Goal: Information Seeking & Learning: Learn about a topic

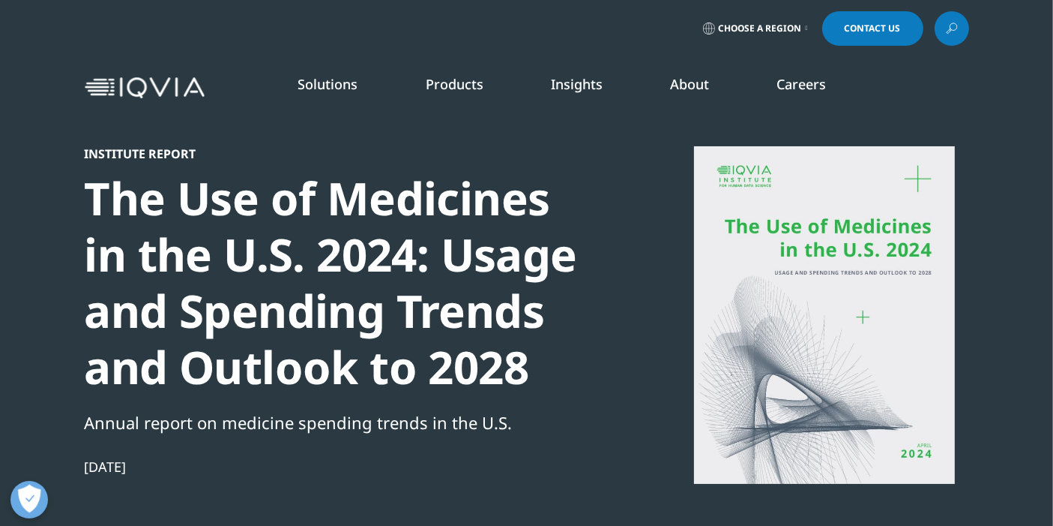
click at [499, 343] on link "READ MORE" at bounding box center [558, 344] width 154 height 13
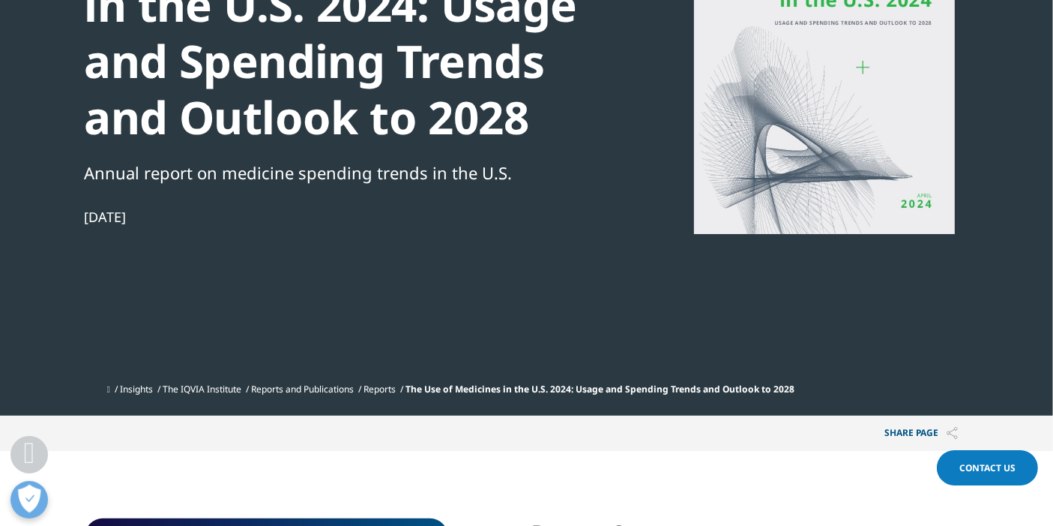
scroll to position [83, 0]
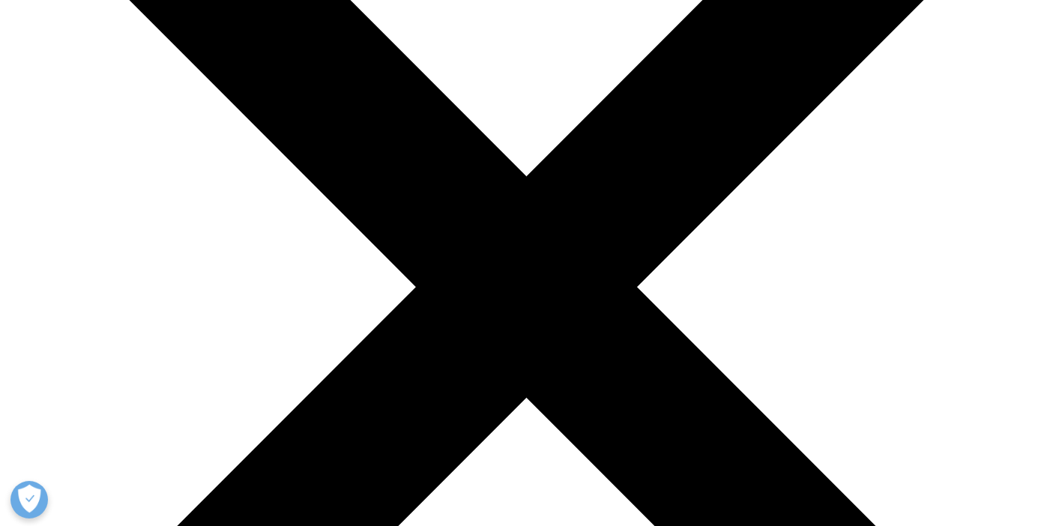
scroll to position [83, 0]
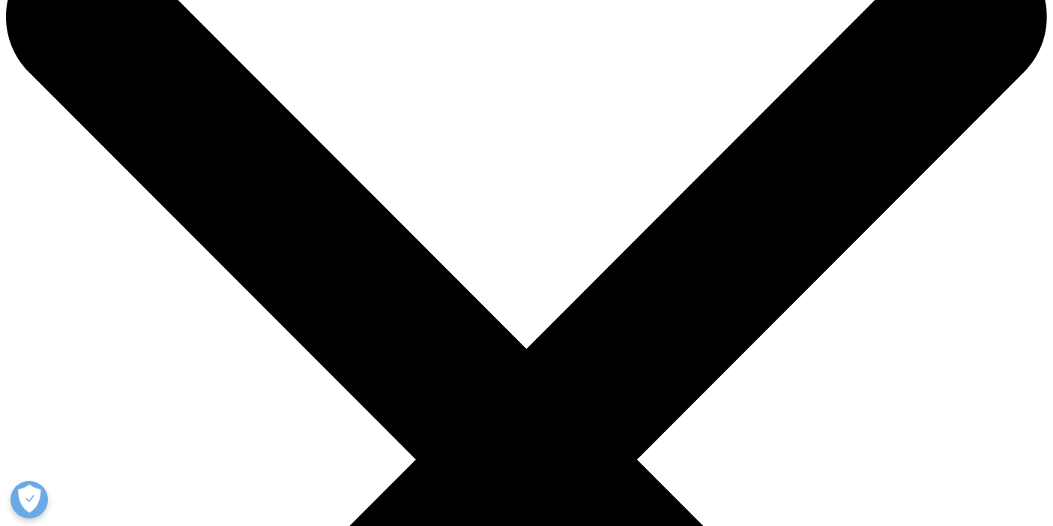
type input "rare disease usa"
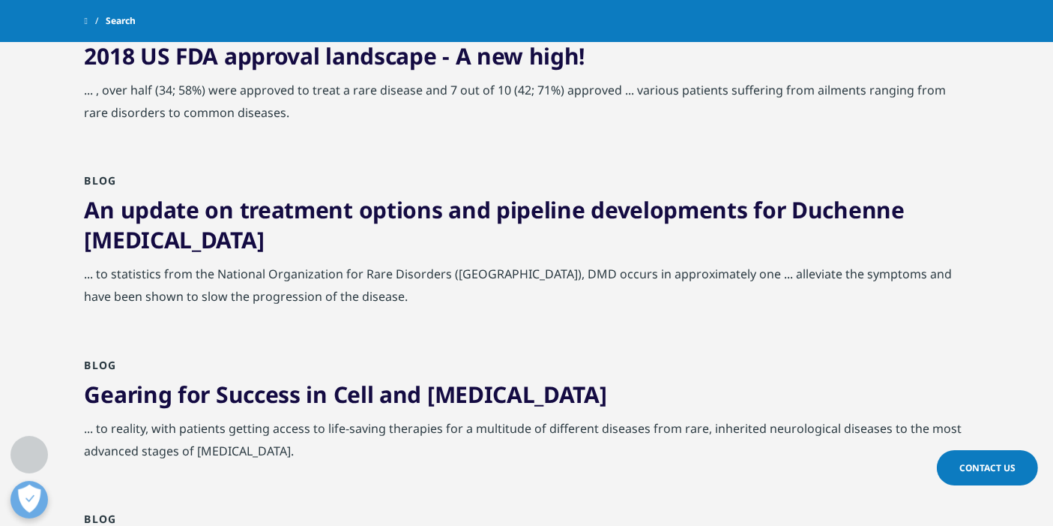
scroll to position [83, 0]
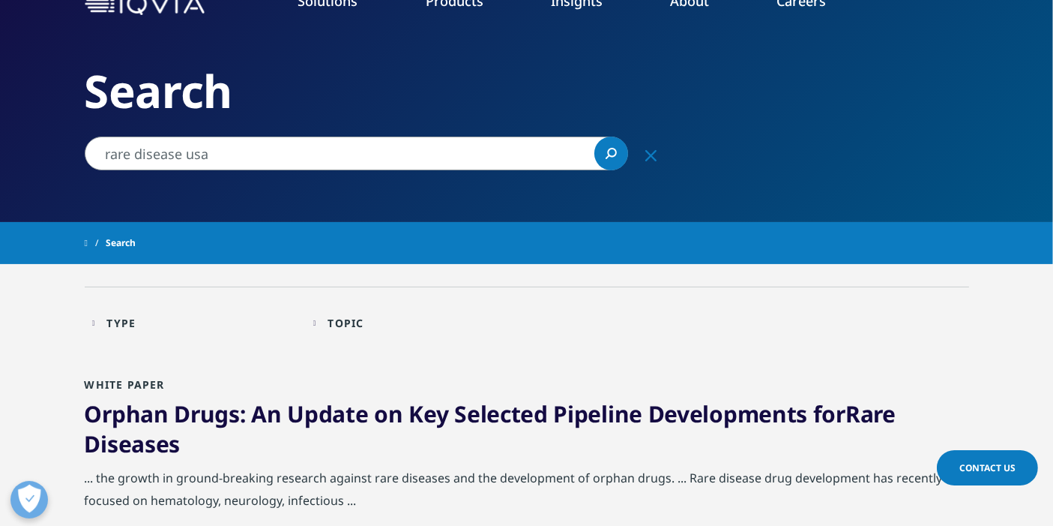
click at [618, 151] on link "Search Loading" at bounding box center [612, 153] width 34 height 34
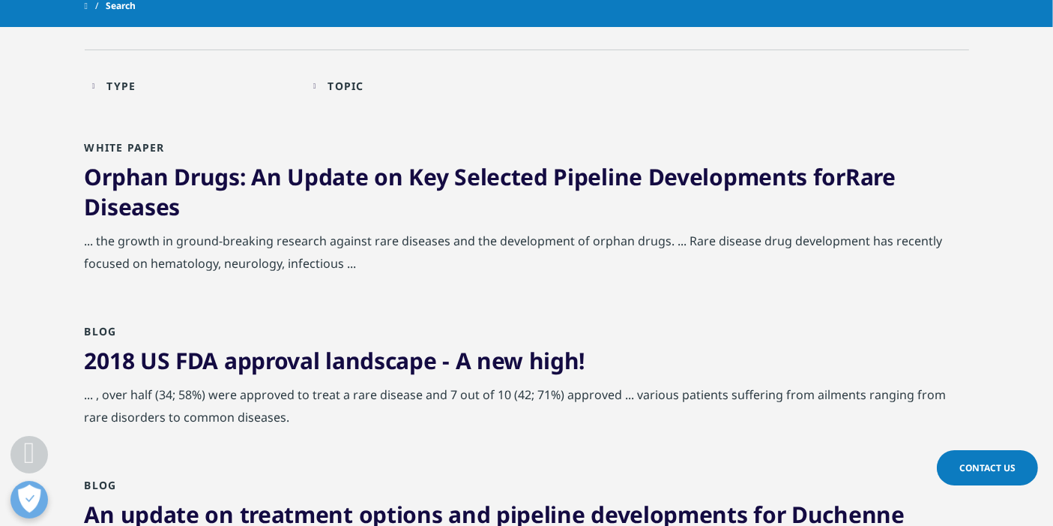
scroll to position [333, 0]
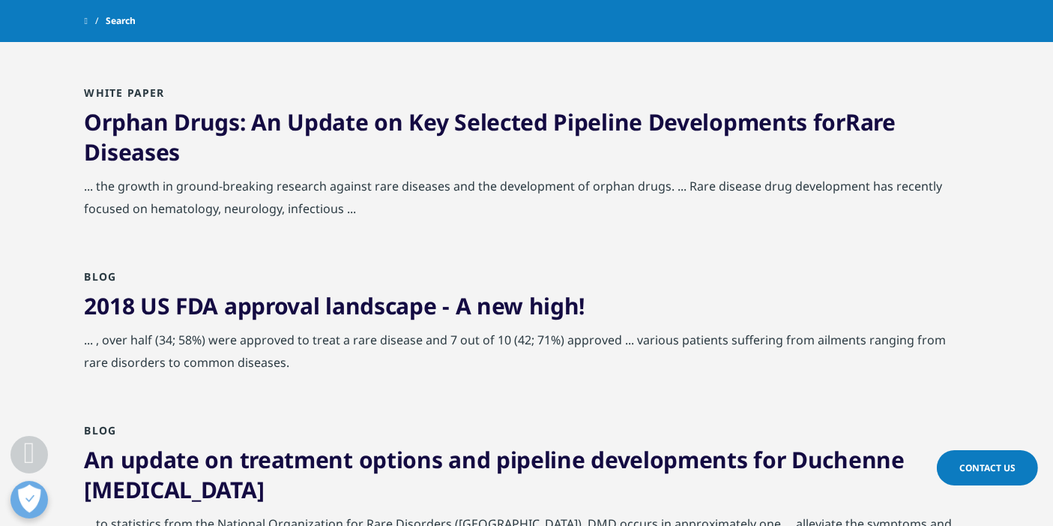
click at [198, 111] on link "Orphan Drugs: An Update on Key Selected Pipeline Developments for Rare Diseases" at bounding box center [490, 136] width 811 height 61
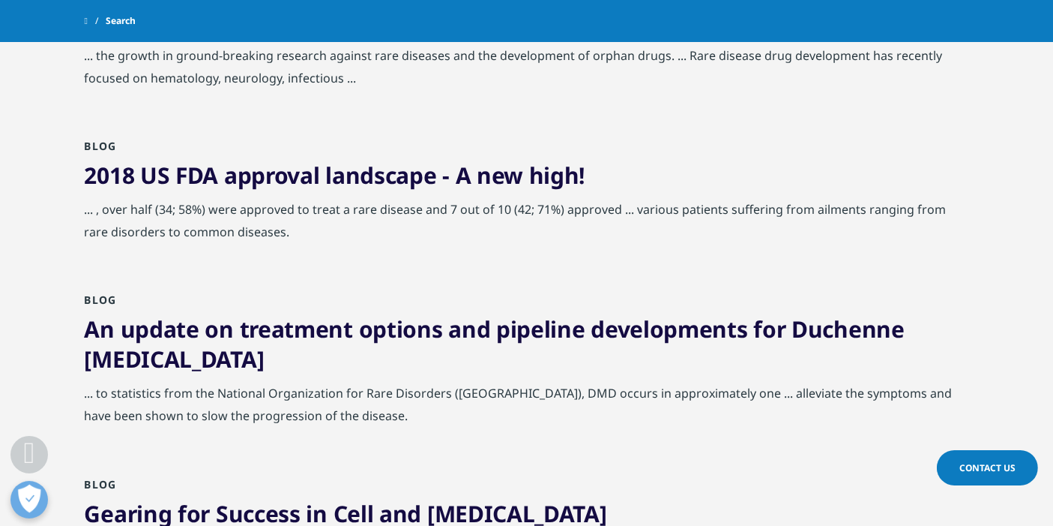
scroll to position [499, 0]
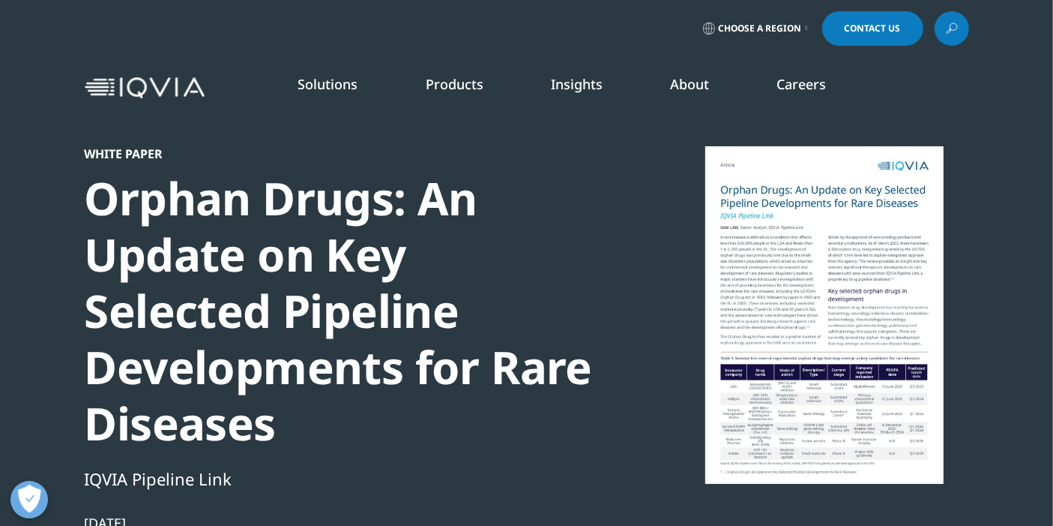
click at [303, 271] on link "SEE LATEST REPORTS" at bounding box center [351, 273] width 204 height 13
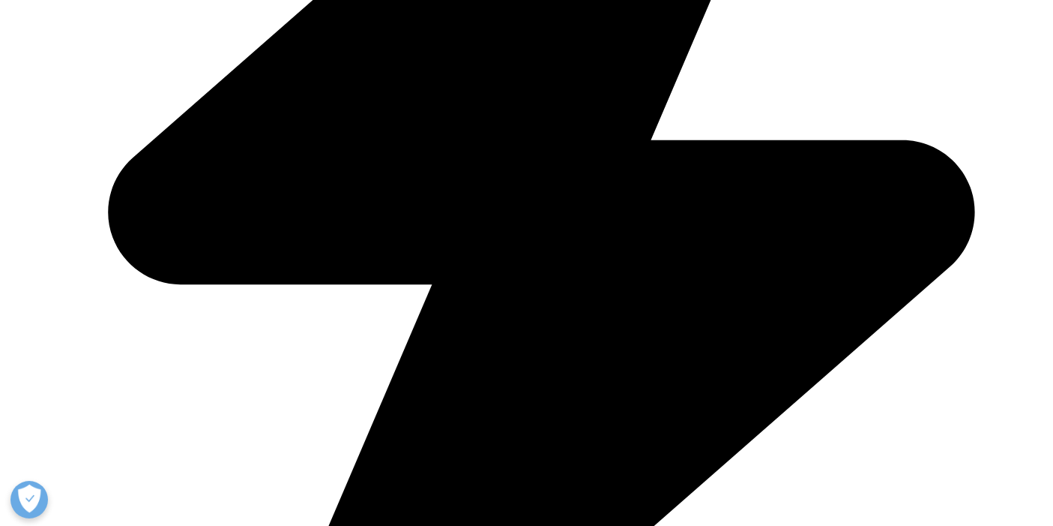
scroll to position [750, 0]
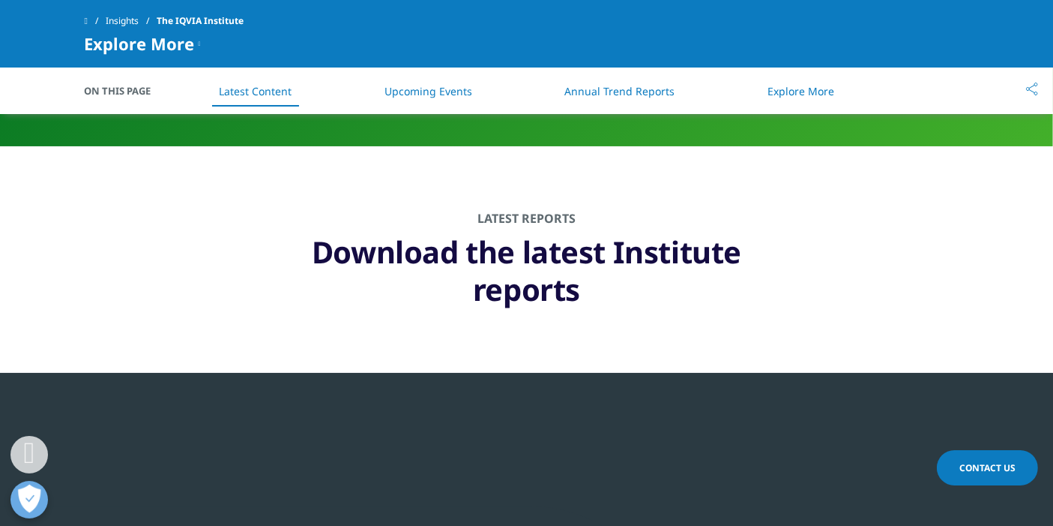
drag, startPoint x: 319, startPoint y: 247, endPoint x: 580, endPoint y: 305, distance: 267.2
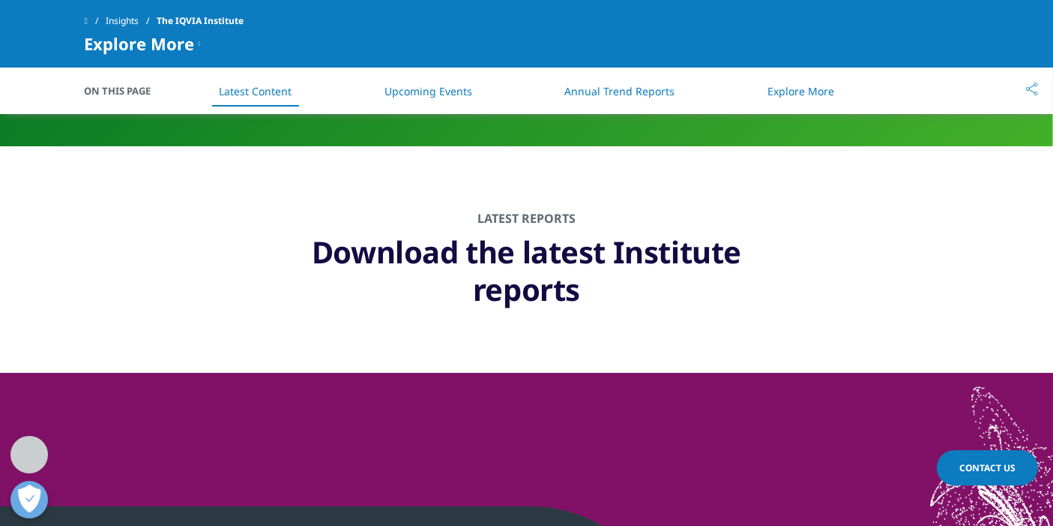
click at [576, 302] on h1 "Download the latest Institute reports" at bounding box center [527, 267] width 525 height 82
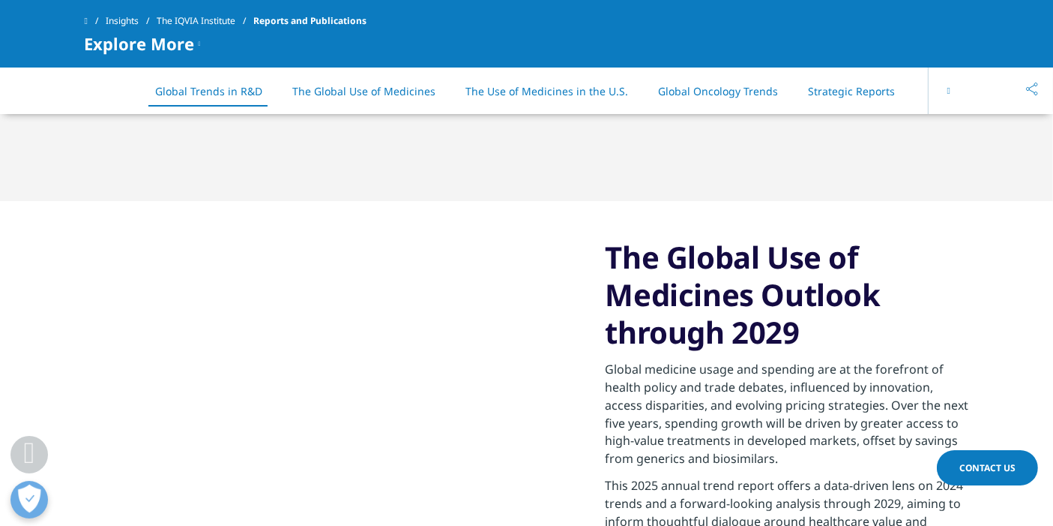
scroll to position [2416, 0]
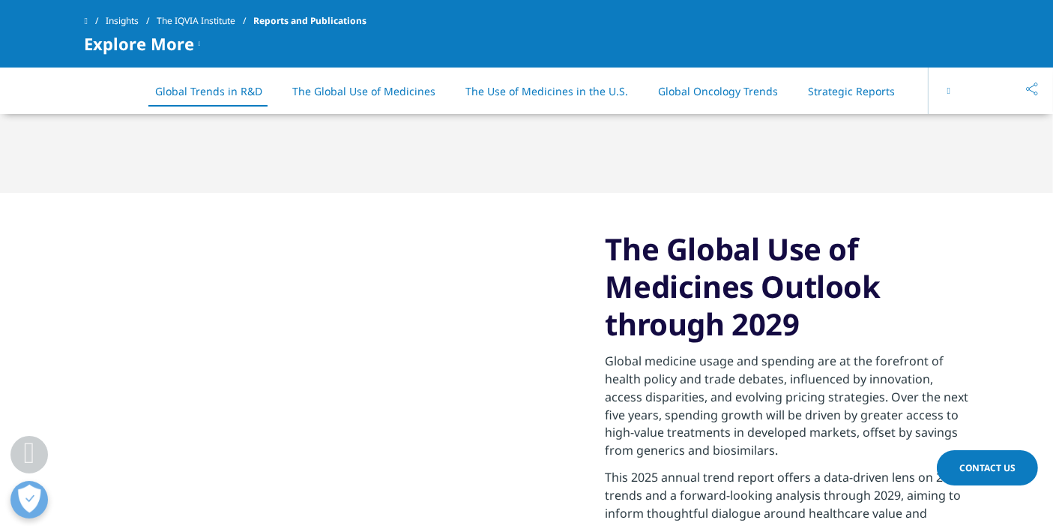
click at [948, 87] on icon at bounding box center [949, 90] width 3 height 9
click at [948, 87] on div "On This Page Global Trends in R&D The Global Use of Medicines The Use of Medici…" at bounding box center [527, 90] width 885 height 46
click at [885, 88] on link "All Reports" at bounding box center [888, 91] width 55 height 14
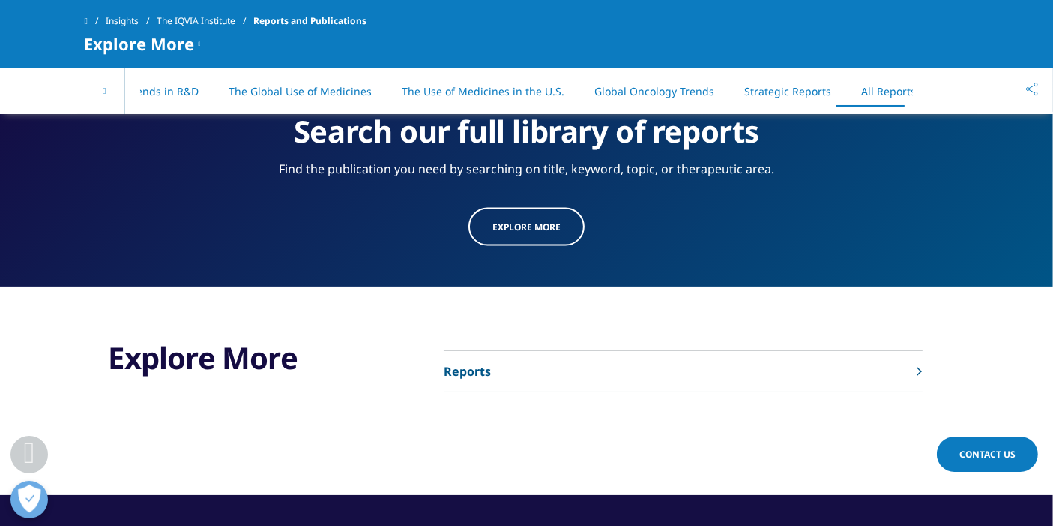
scroll to position [7788, 0]
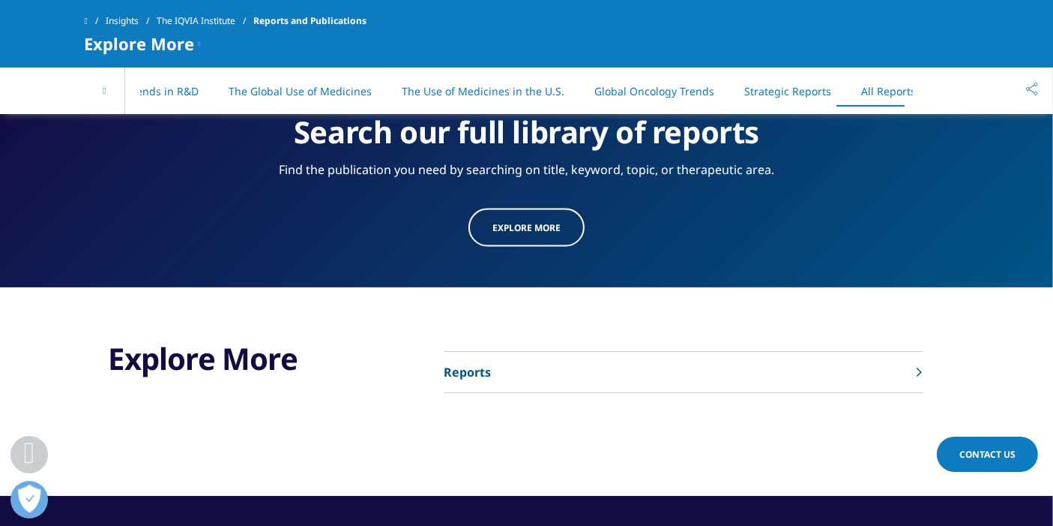
click at [515, 353] on link "Reports" at bounding box center [683, 372] width 479 height 41
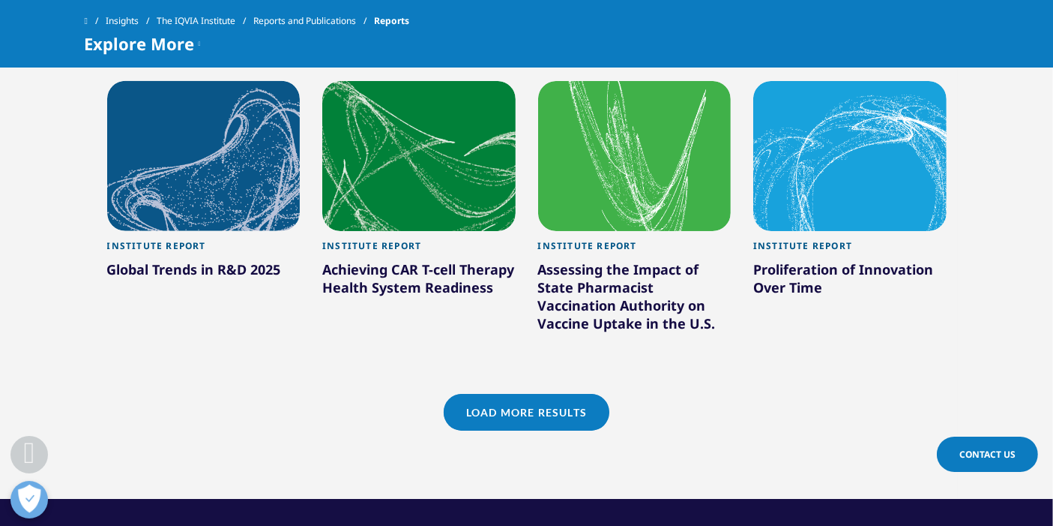
scroll to position [1416, 0]
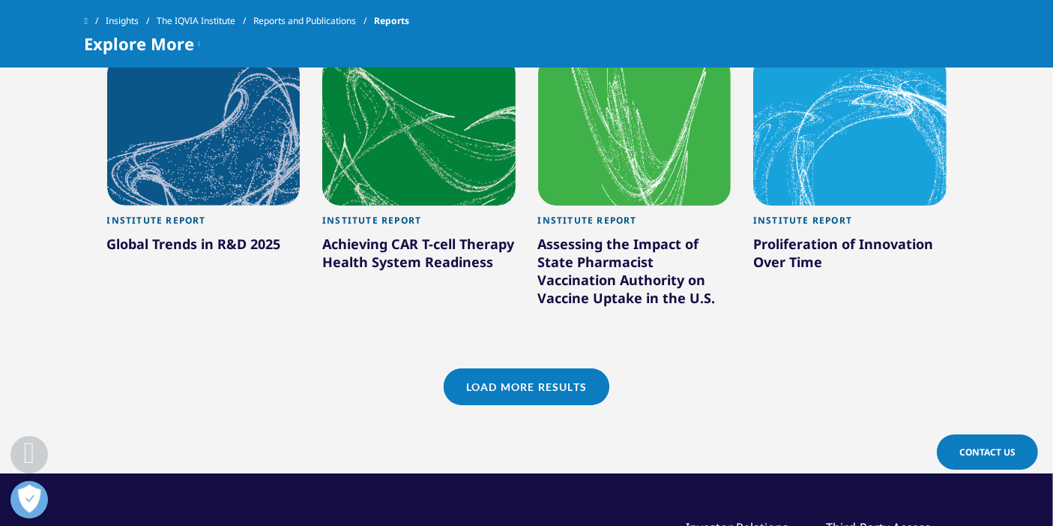
click at [529, 377] on link "Load More Results" at bounding box center [527, 386] width 166 height 37
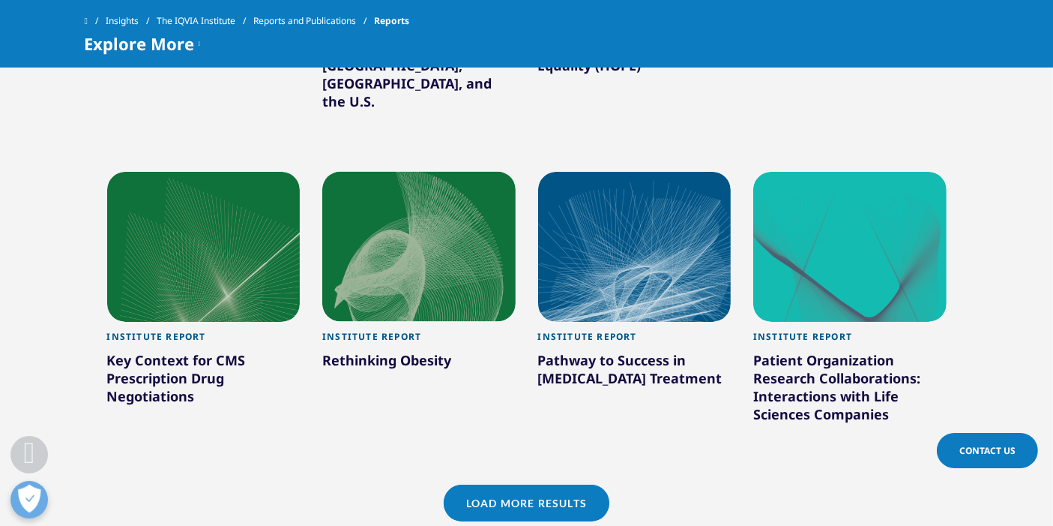
scroll to position [2333, 0]
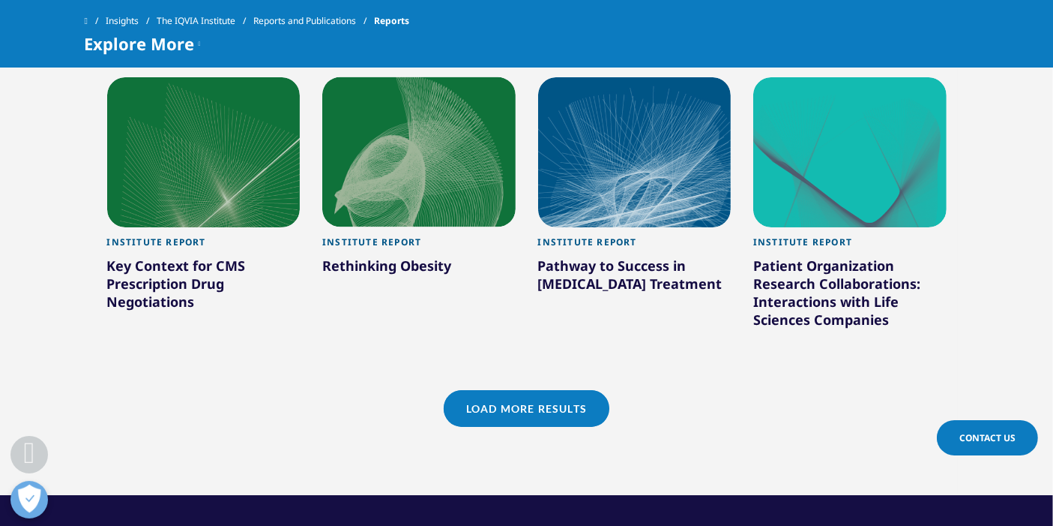
click at [535, 390] on link "Load More Results" at bounding box center [527, 408] width 166 height 37
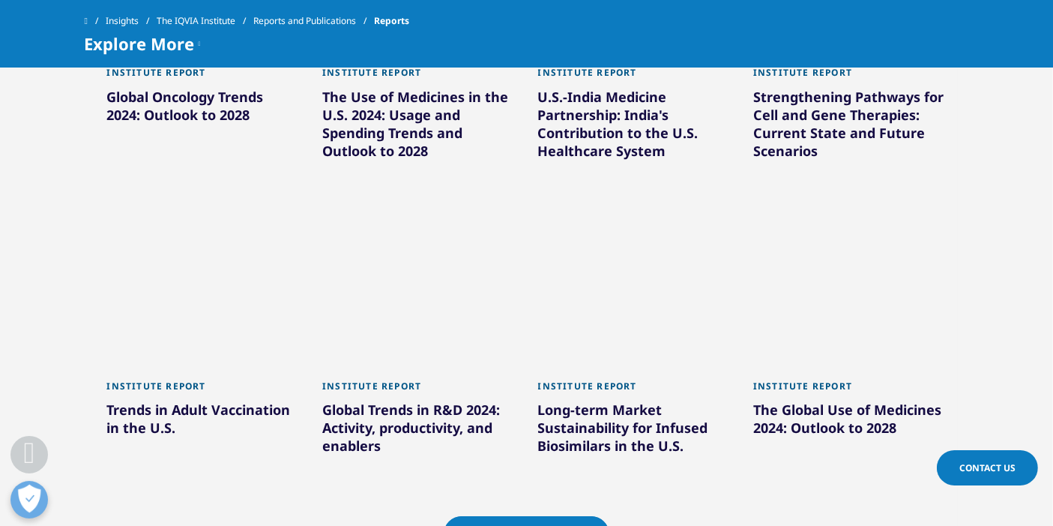
scroll to position [3166, 0]
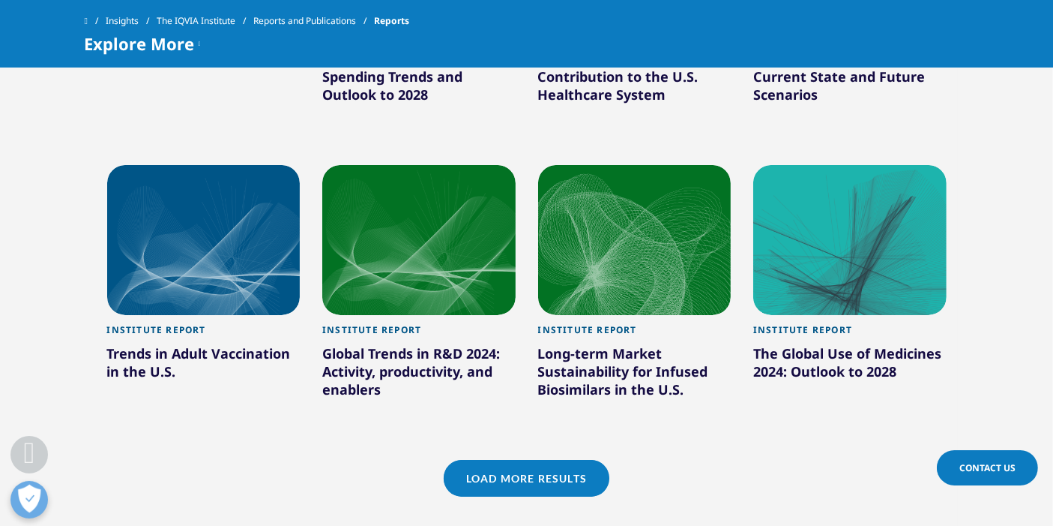
click at [551, 460] on link "Load More Results" at bounding box center [527, 478] width 166 height 37
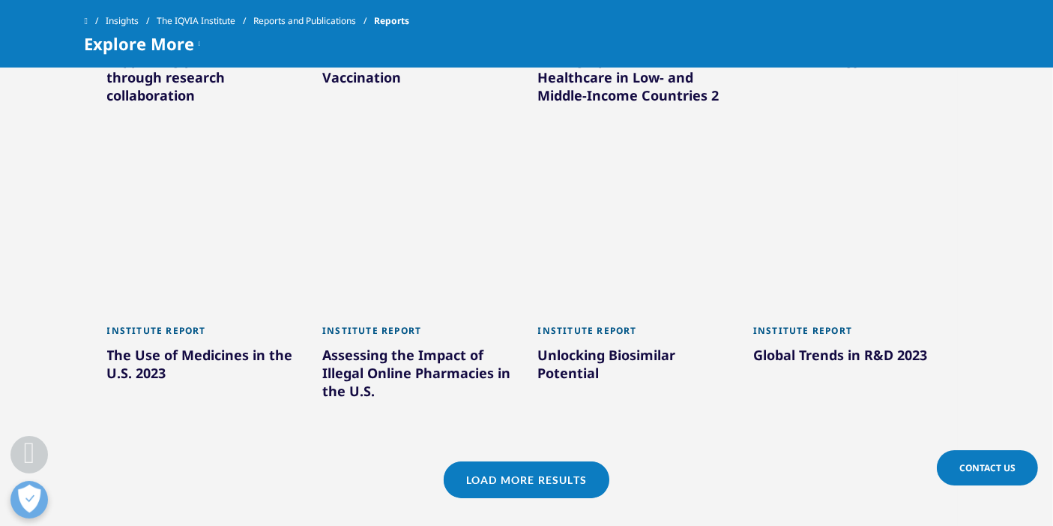
scroll to position [4082, 0]
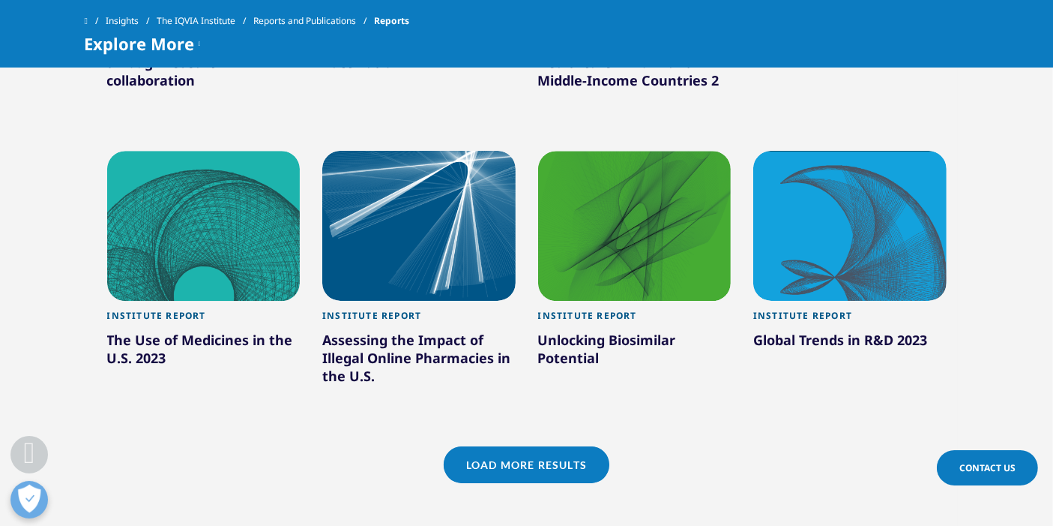
click at [535, 446] on link "Load More Results" at bounding box center [527, 464] width 166 height 37
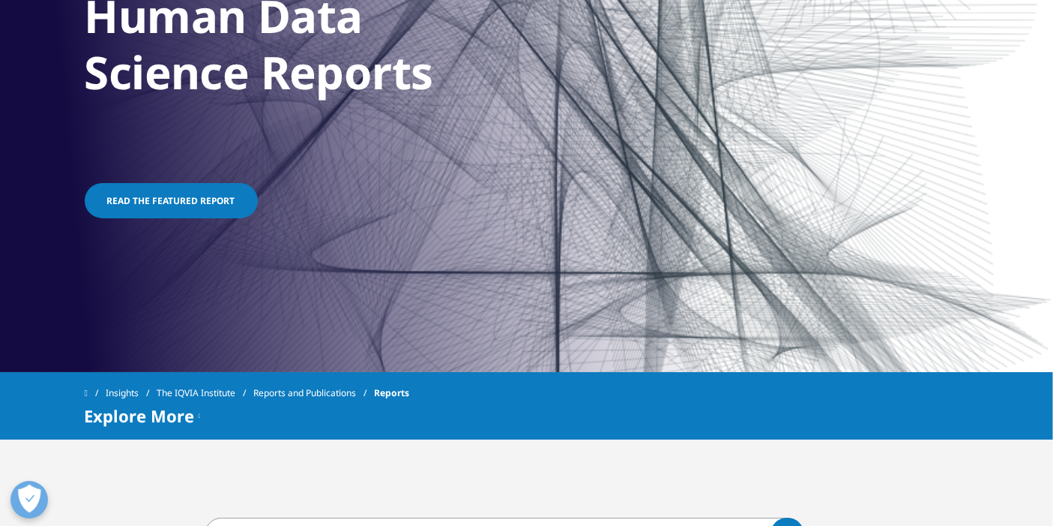
scroll to position [499, 0]
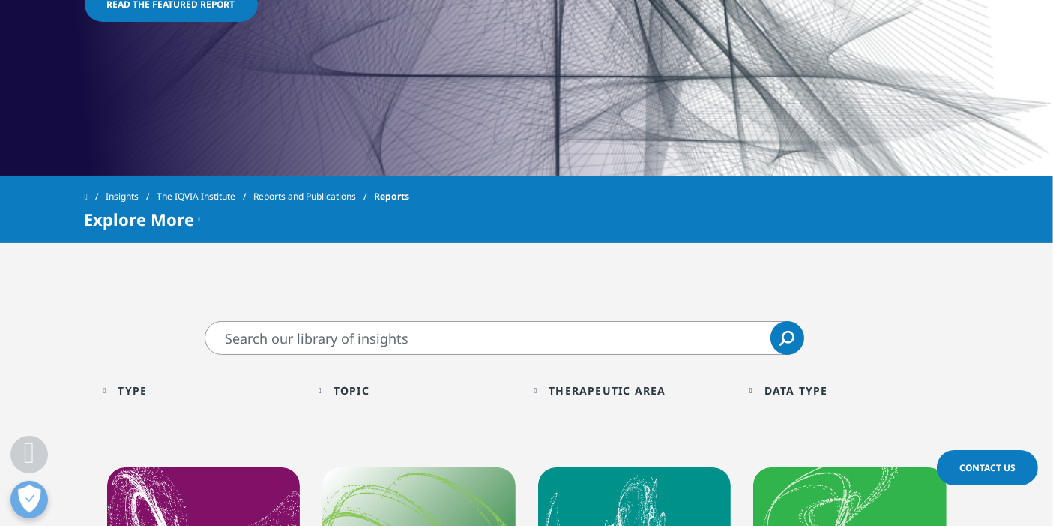
click at [442, 335] on input "Search" at bounding box center [505, 338] width 600 height 34
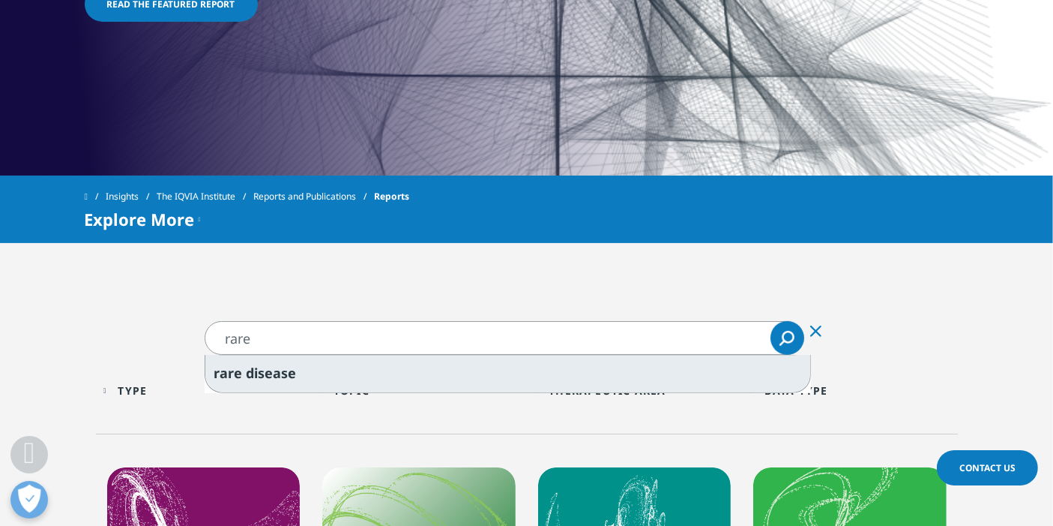
click at [280, 369] on span "disease" at bounding box center [271, 373] width 50 height 18
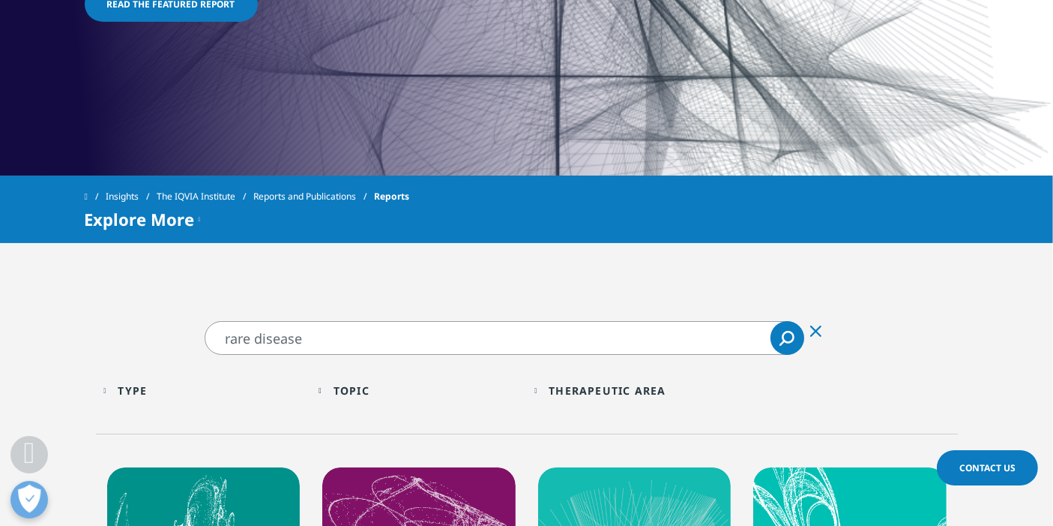
click at [780, 334] on icon "Search" at bounding box center [787, 338] width 15 height 15
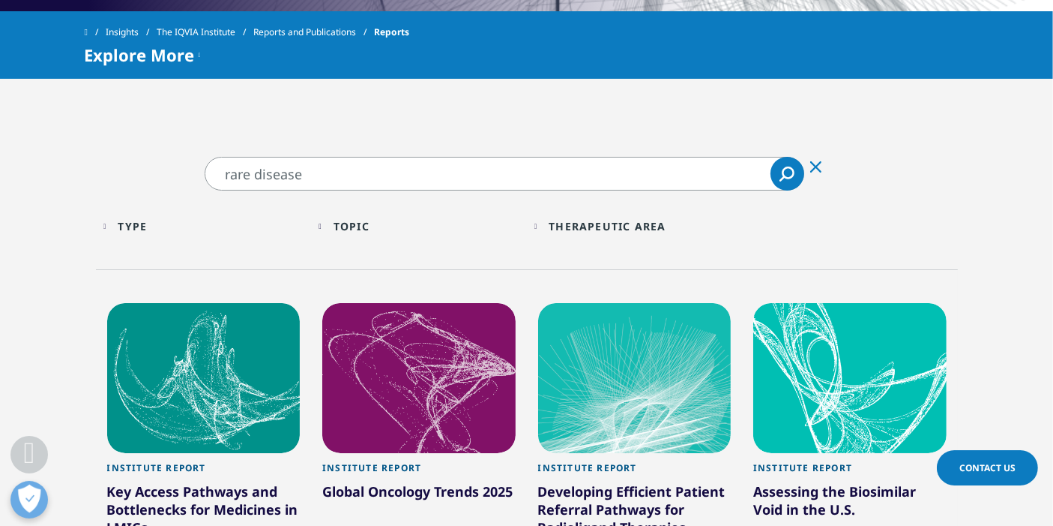
scroll to position [666, 0]
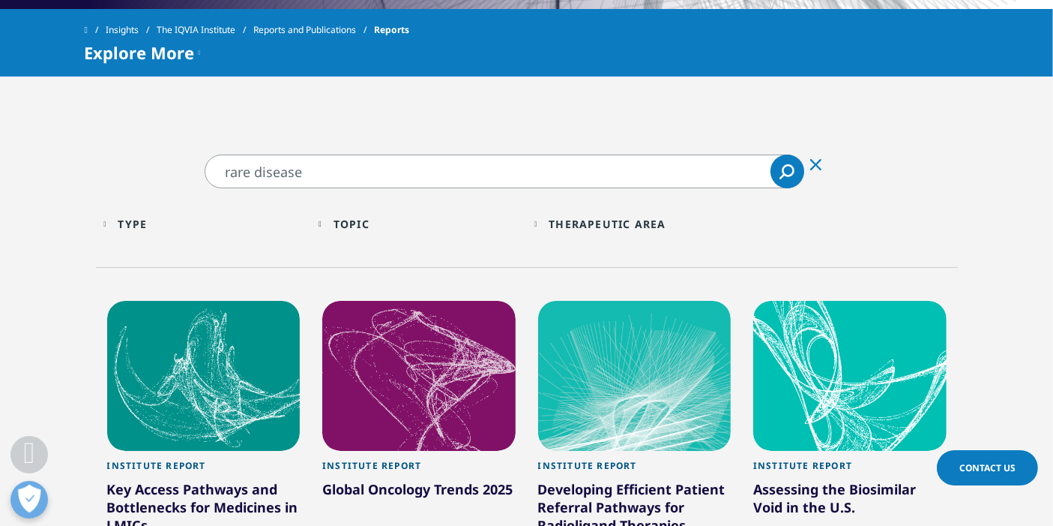
click at [785, 166] on icon "Search" at bounding box center [787, 171] width 15 height 15
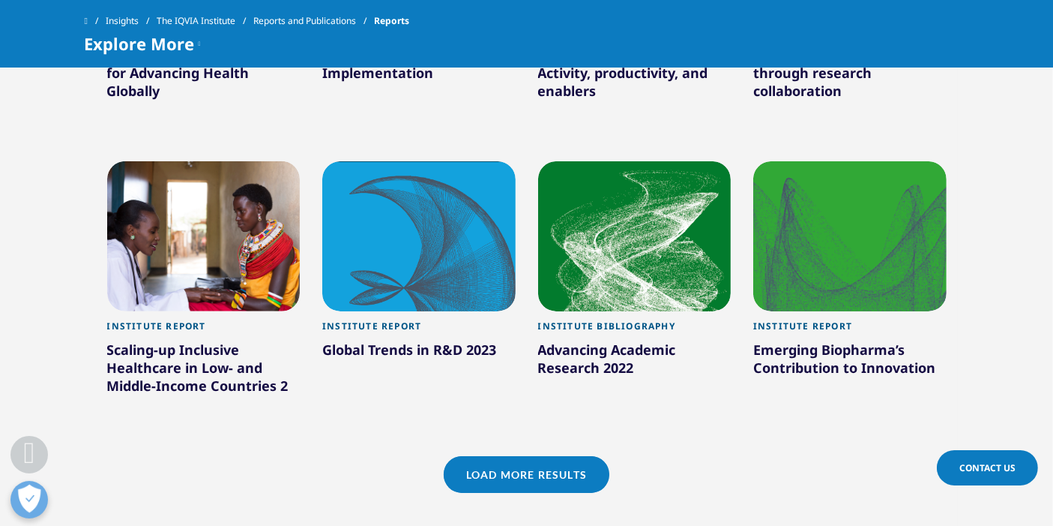
scroll to position [1332, 0]
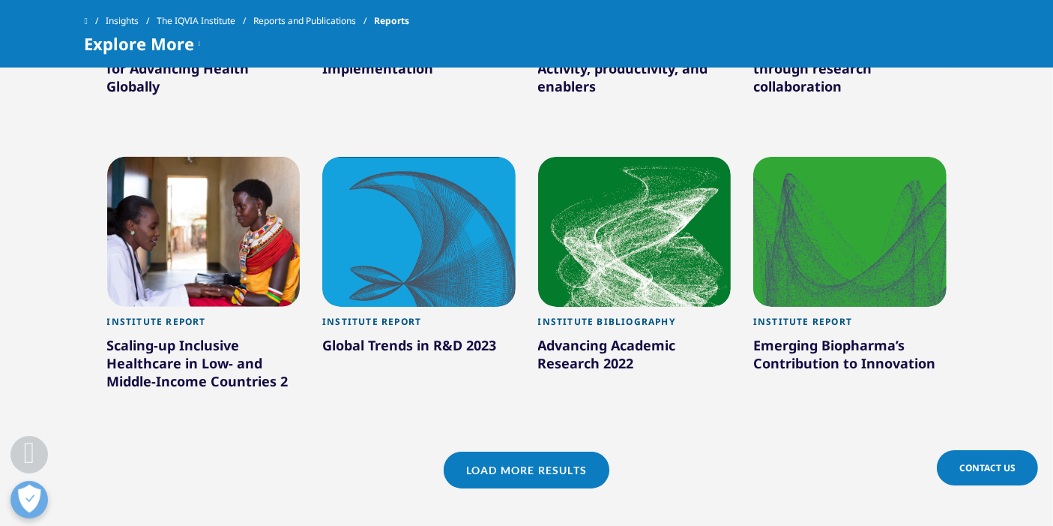
click at [541, 476] on link "Load More Results" at bounding box center [527, 469] width 166 height 37
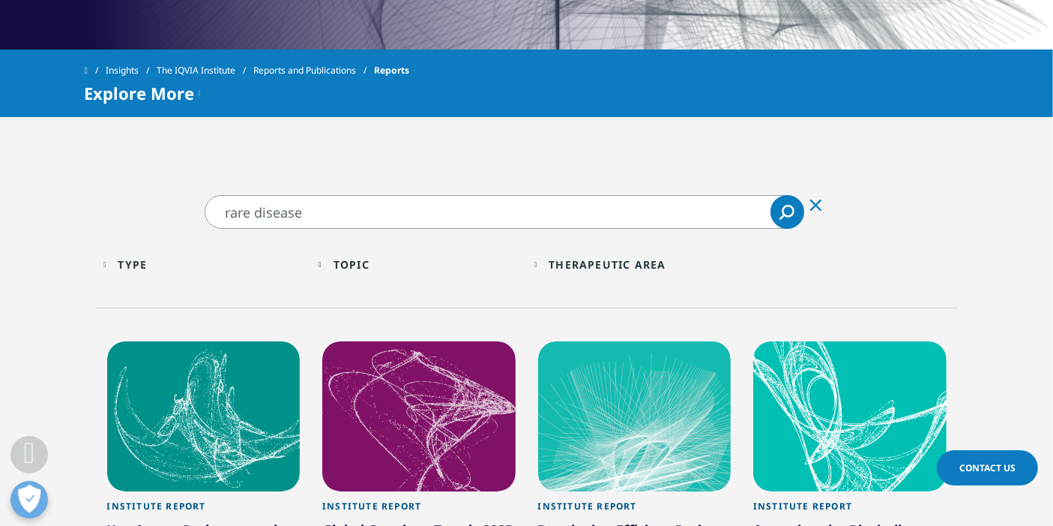
scroll to position [544, 0]
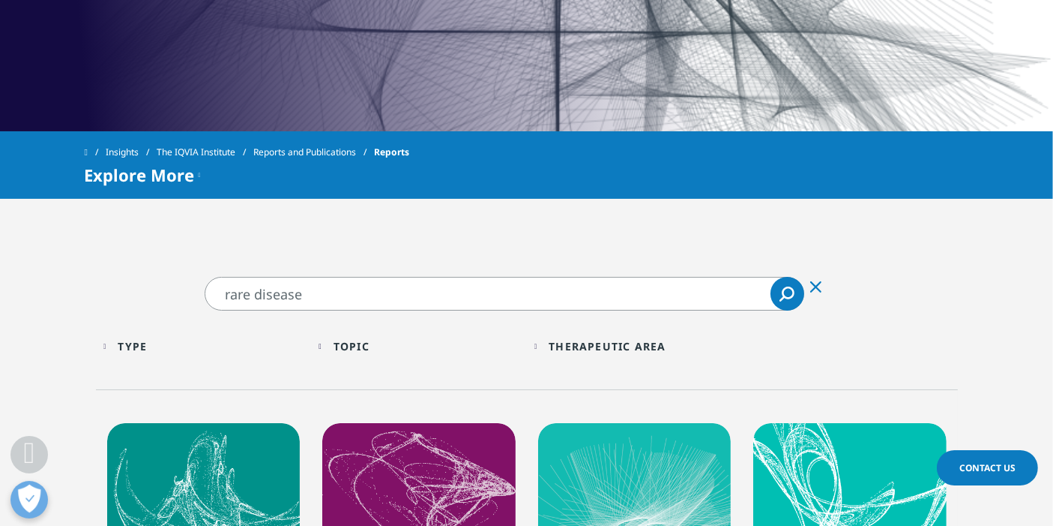
click at [339, 294] on input "rare disease" at bounding box center [505, 294] width 600 height 34
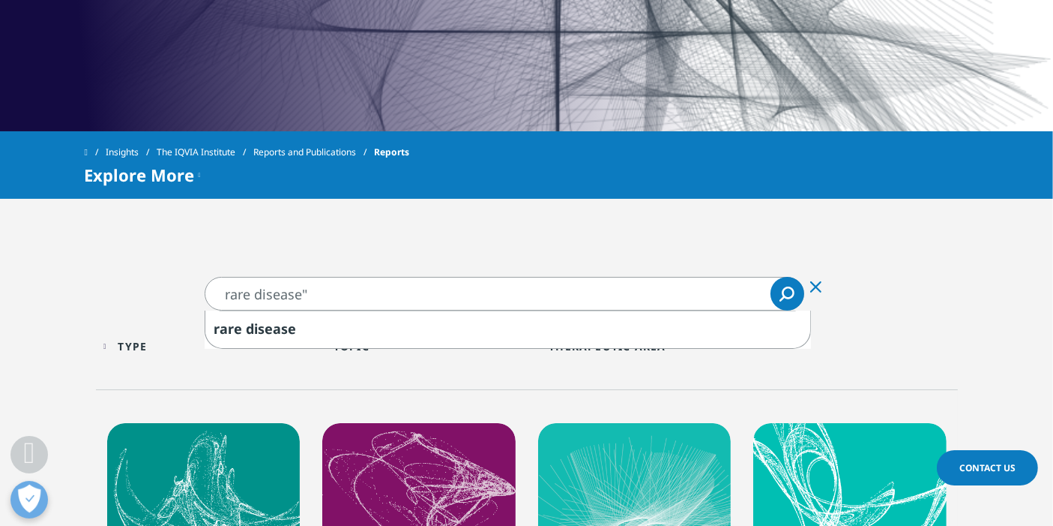
click at [223, 288] on input "rare disease"" at bounding box center [505, 294] width 600 height 34
type input ""rare disease""
click at [780, 295] on icon "Search" at bounding box center [787, 293] width 15 height 15
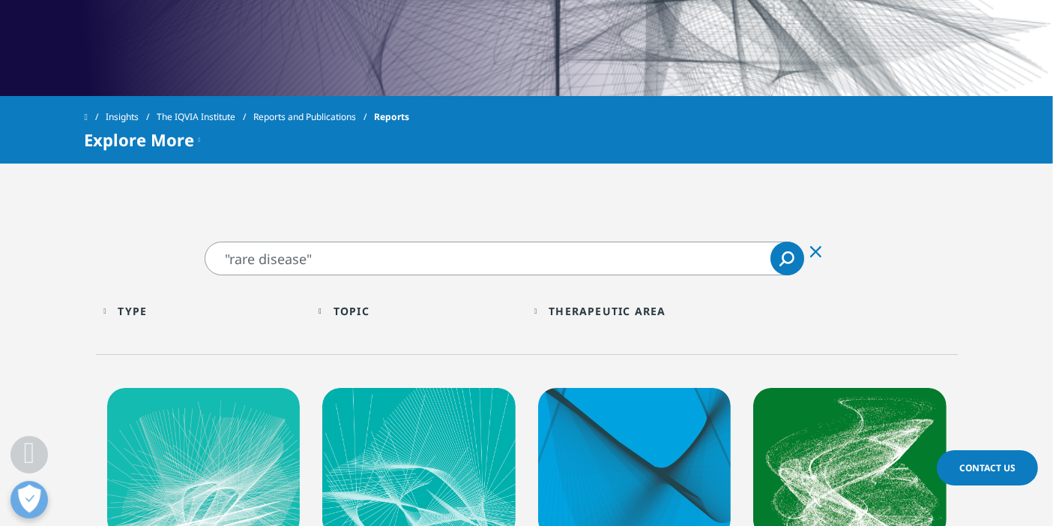
scroll to position [544, 0]
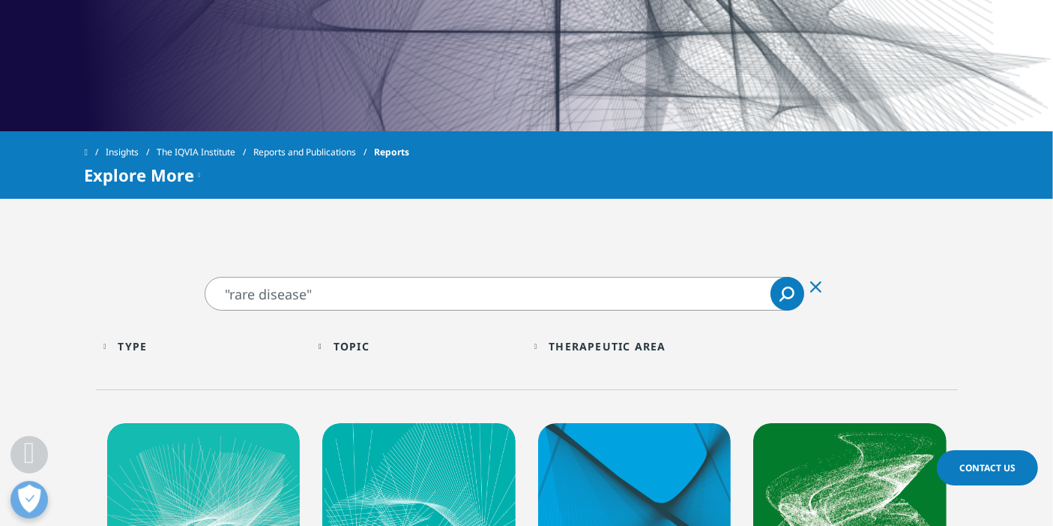
click at [368, 348] on div "Topic" at bounding box center [352, 346] width 36 height 14
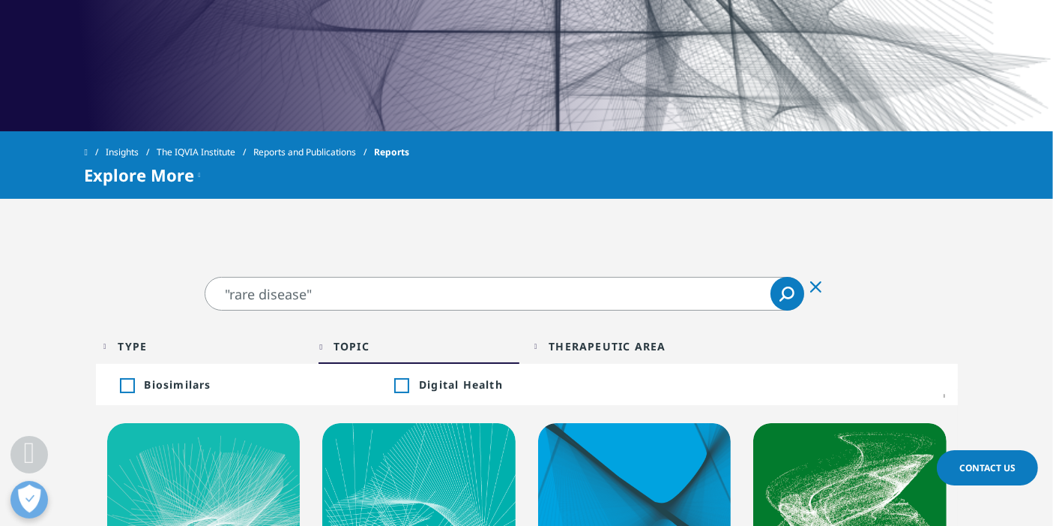
click at [368, 347] on div "Topic" at bounding box center [352, 346] width 36 height 14
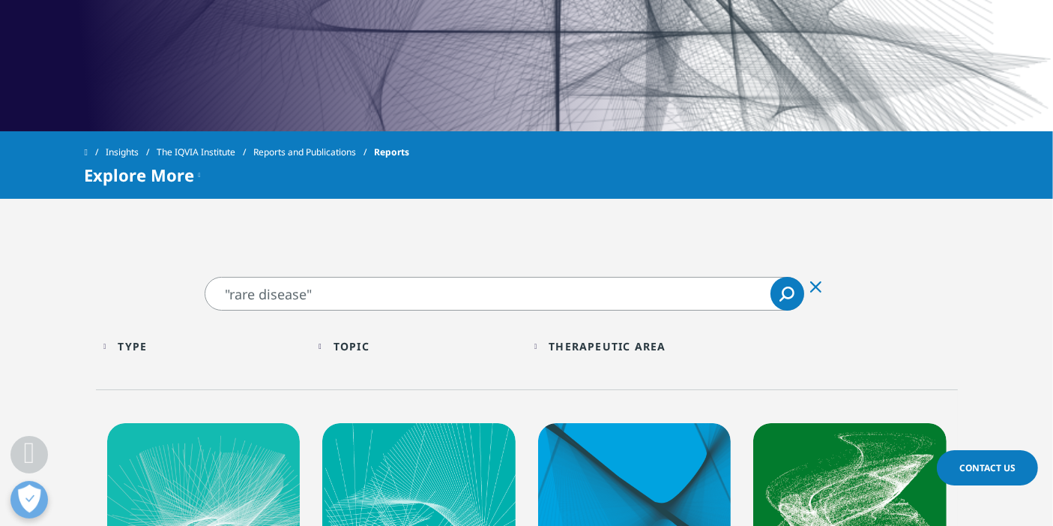
click at [829, 352] on div "Data Type Loading Clear Or/And Operator More Arrow Up Arrow Down" at bounding box center [850, 349] width 216 height 43
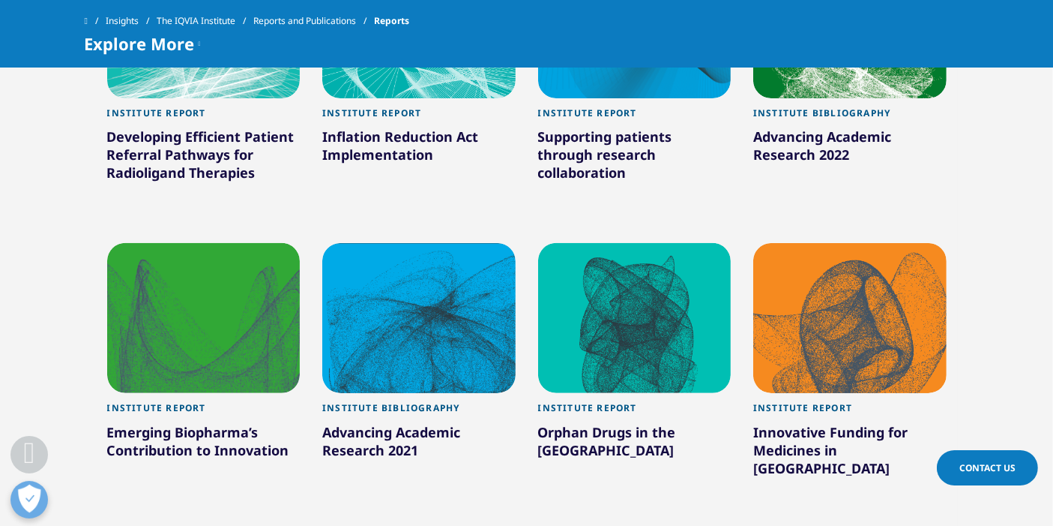
scroll to position [960, 0]
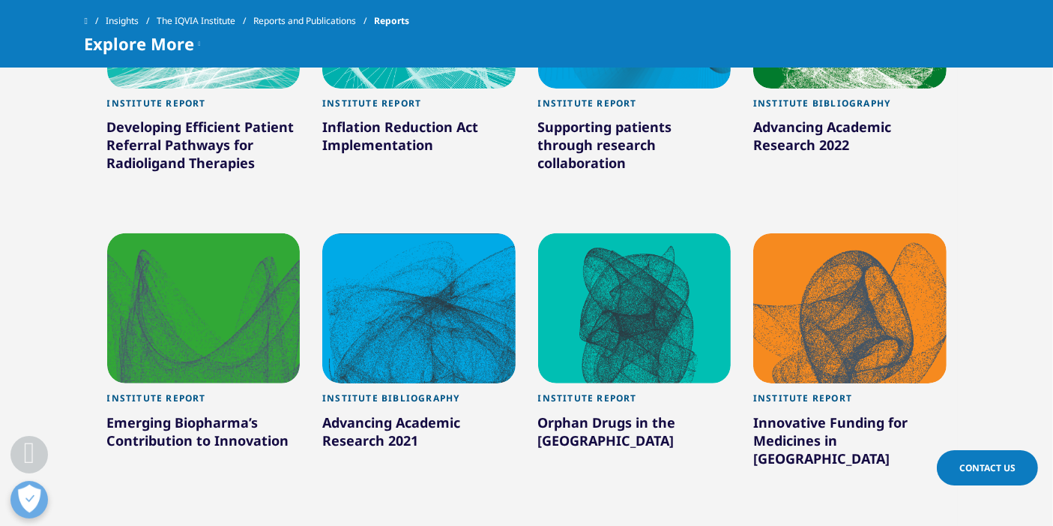
click at [565, 423] on div "Orphan Drugs in the United States" at bounding box center [634, 434] width 193 height 42
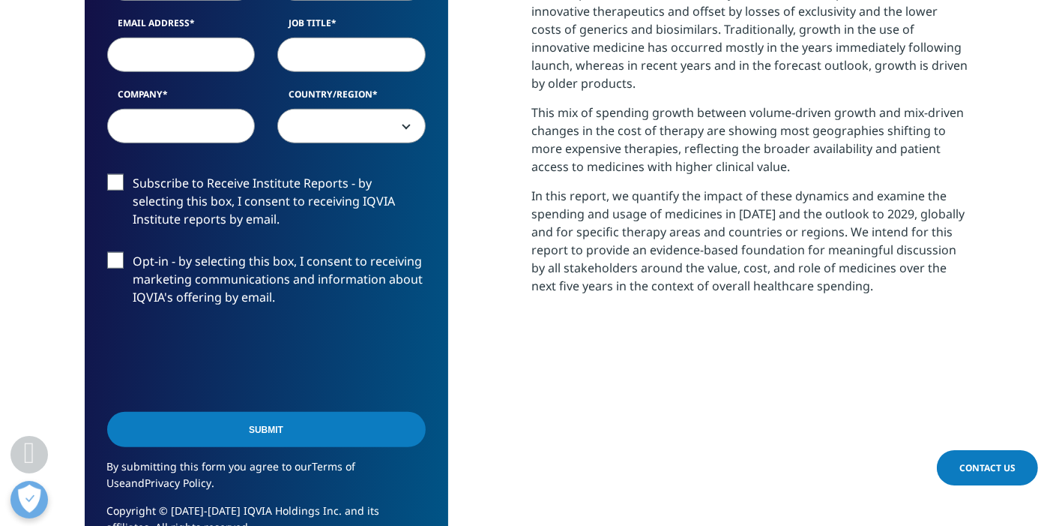
scroll to position [750, 0]
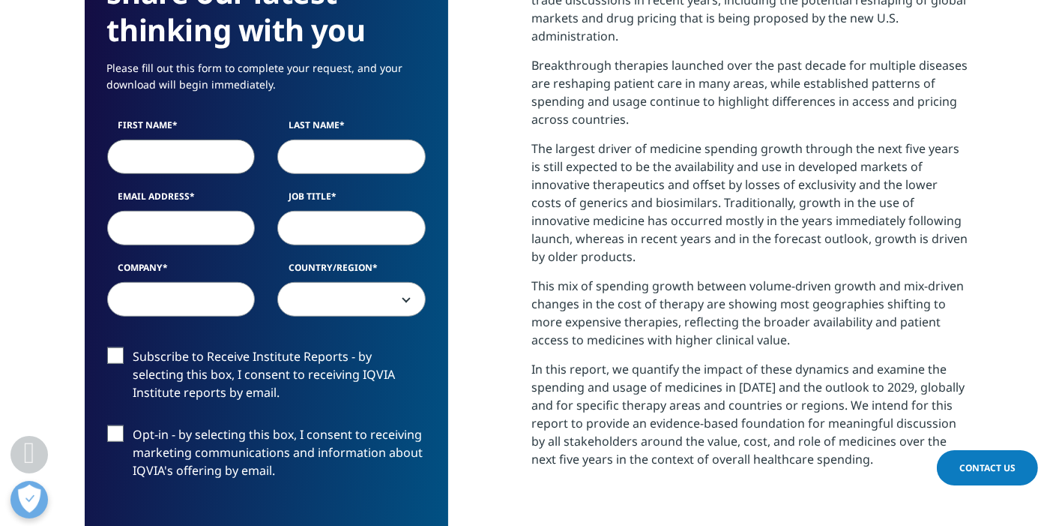
click at [162, 161] on input "First Name" at bounding box center [181, 156] width 148 height 34
type input "Jean-Christophe"
type input "Liard"
type input "jc.liard@oddifact.com"
type input "ODDIFACT"
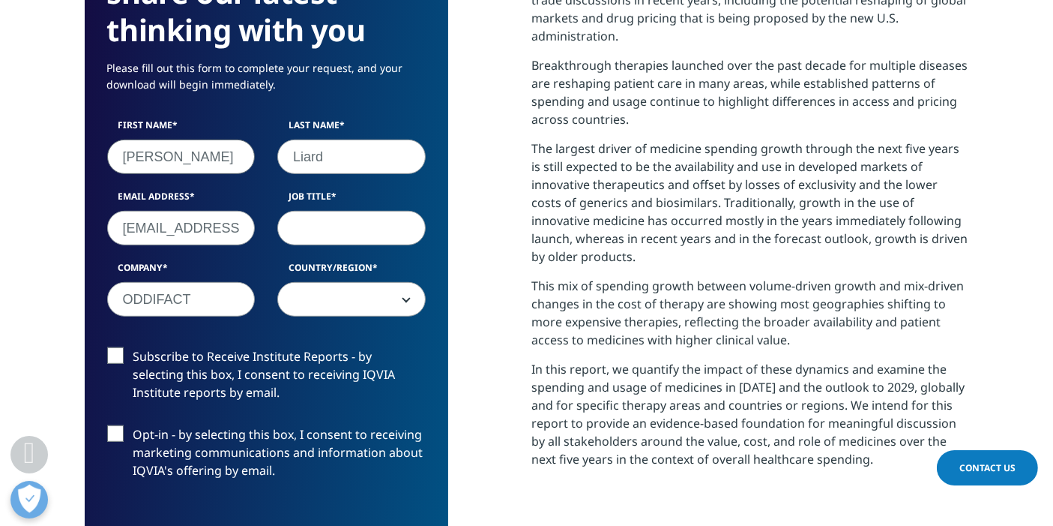
select select "France"
click at [352, 232] on input "Job Title" at bounding box center [351, 228] width 148 height 34
type input "MD"
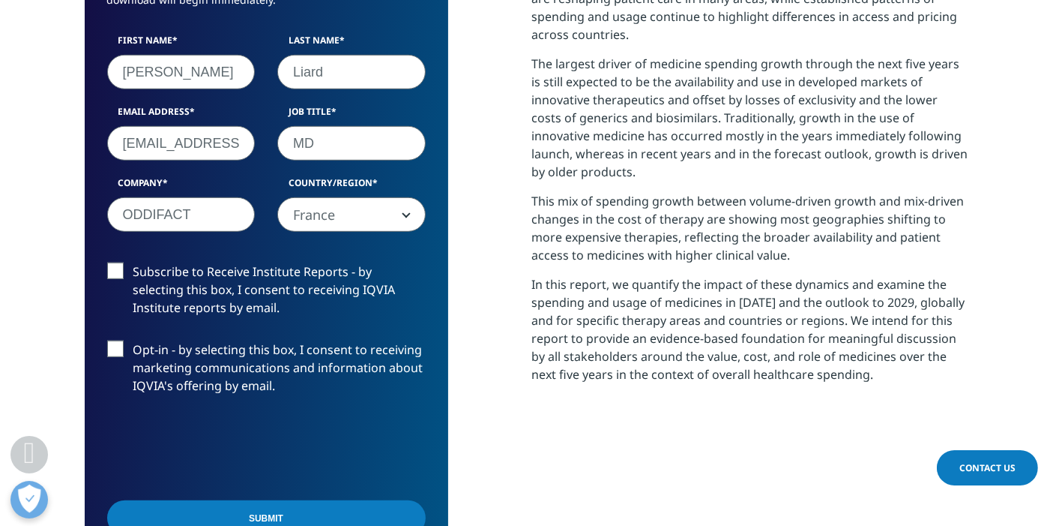
scroll to position [916, 0]
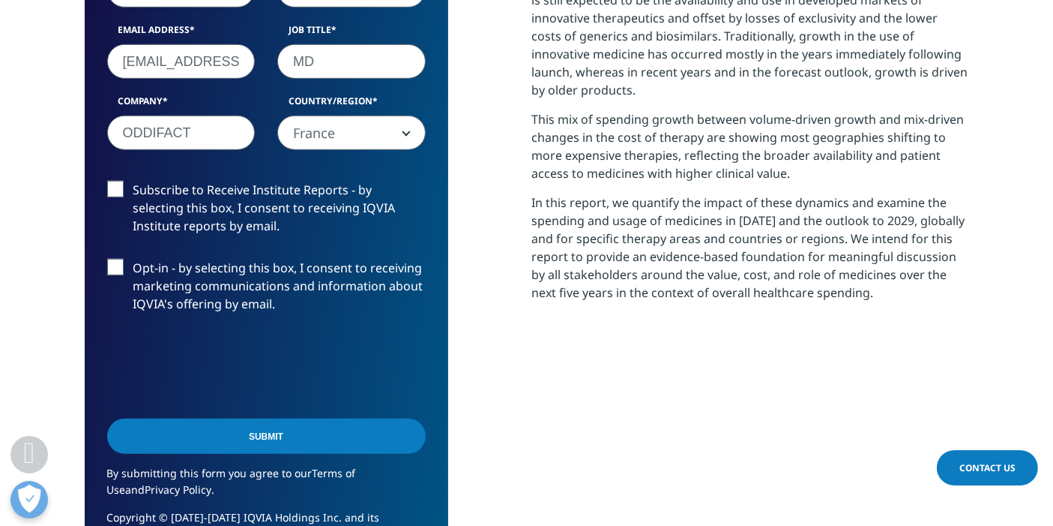
click at [280, 431] on input "Submit" at bounding box center [266, 435] width 319 height 35
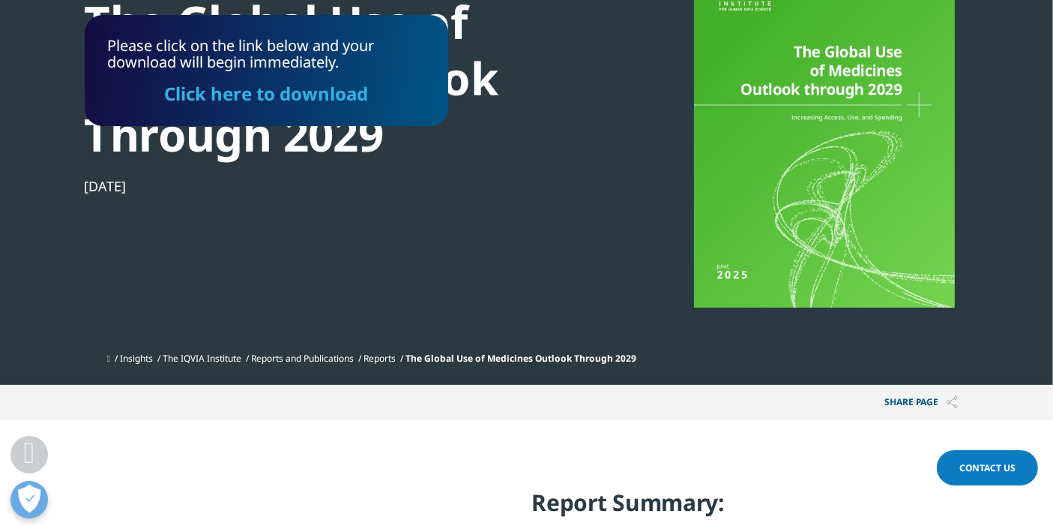
scroll to position [0, 0]
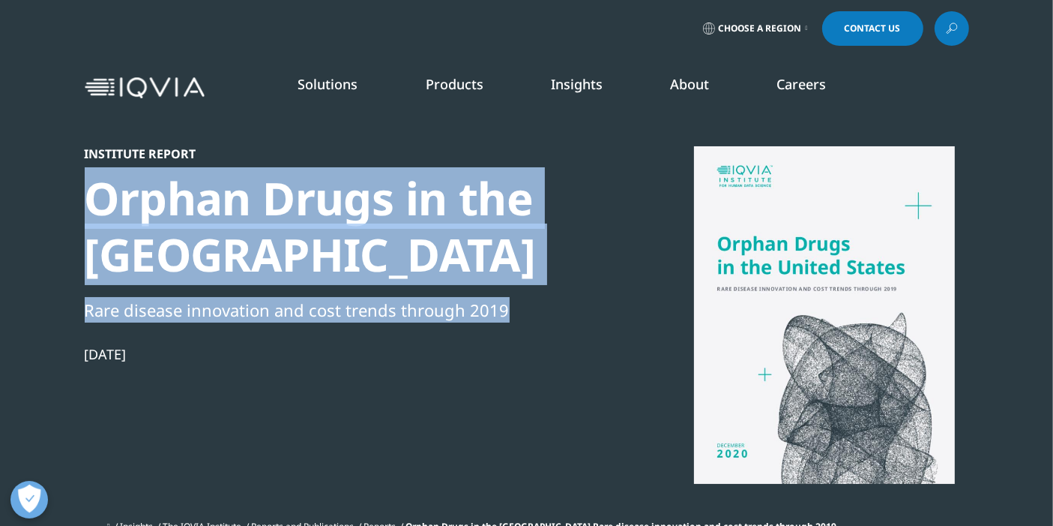
drag, startPoint x: 89, startPoint y: 196, endPoint x: 535, endPoint y: 307, distance: 459.9
click at [535, 307] on div "Institute Report Orphan Drugs in the [GEOGRAPHIC_DATA] Rare disease innovation …" at bounding box center [342, 329] width 514 height 367
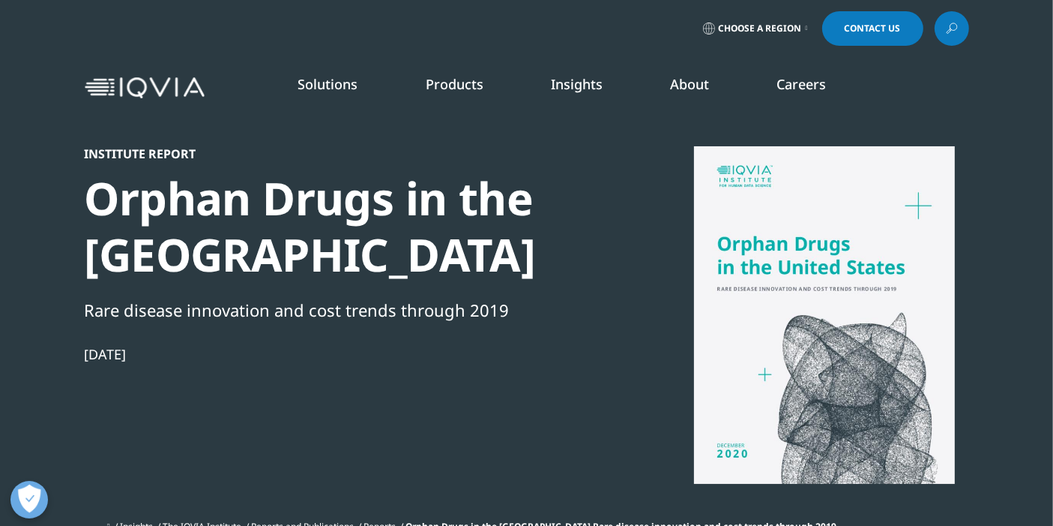
click at [532, 370] on div "Institute Report Orphan Drugs in the [GEOGRAPHIC_DATA] Rare disease innovation …" at bounding box center [342, 329] width 514 height 367
click at [598, 418] on div "Stay Connected Global Talent Network IQVIA Alumni Network View Open Roles" at bounding box center [648, 311] width 250 height 376
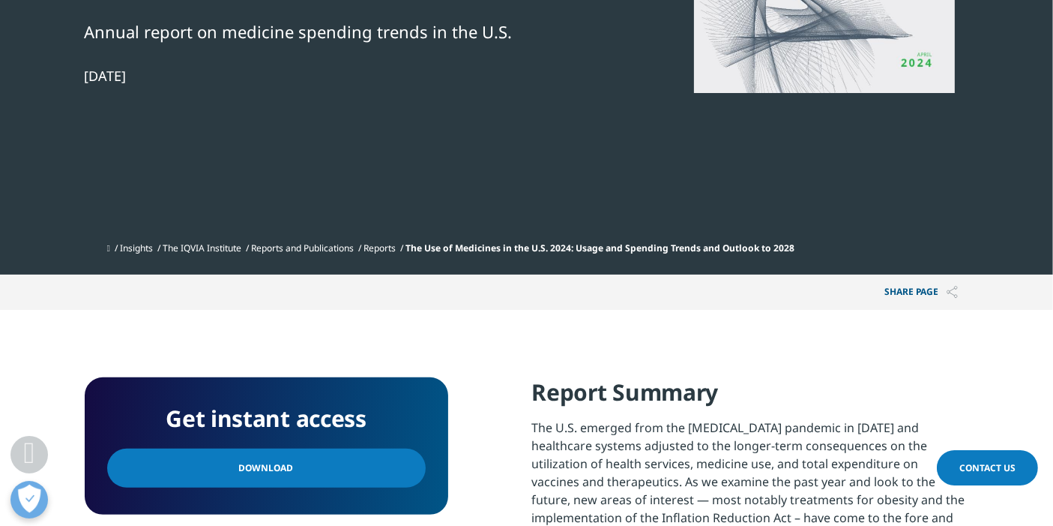
scroll to position [416, 0]
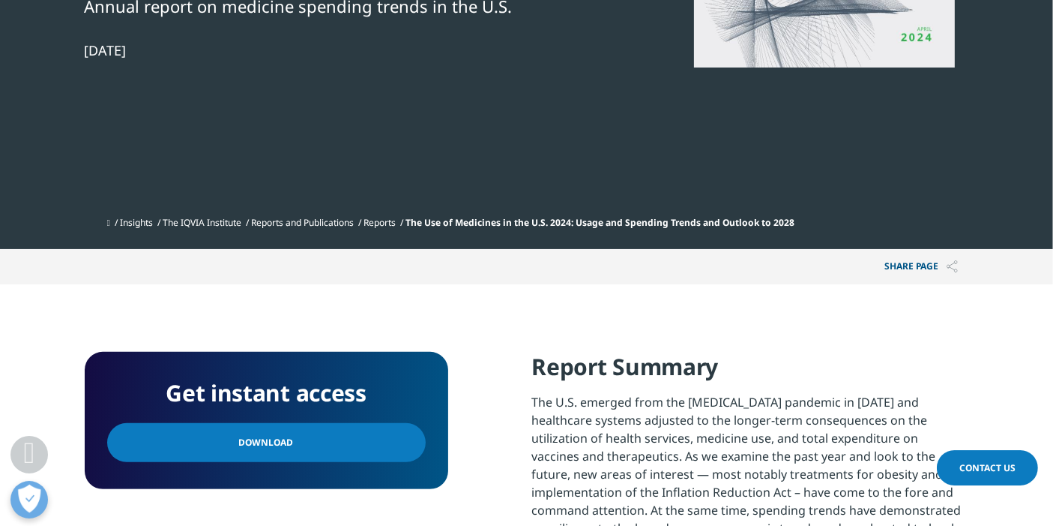
click at [301, 439] on link "Download" at bounding box center [266, 442] width 319 height 39
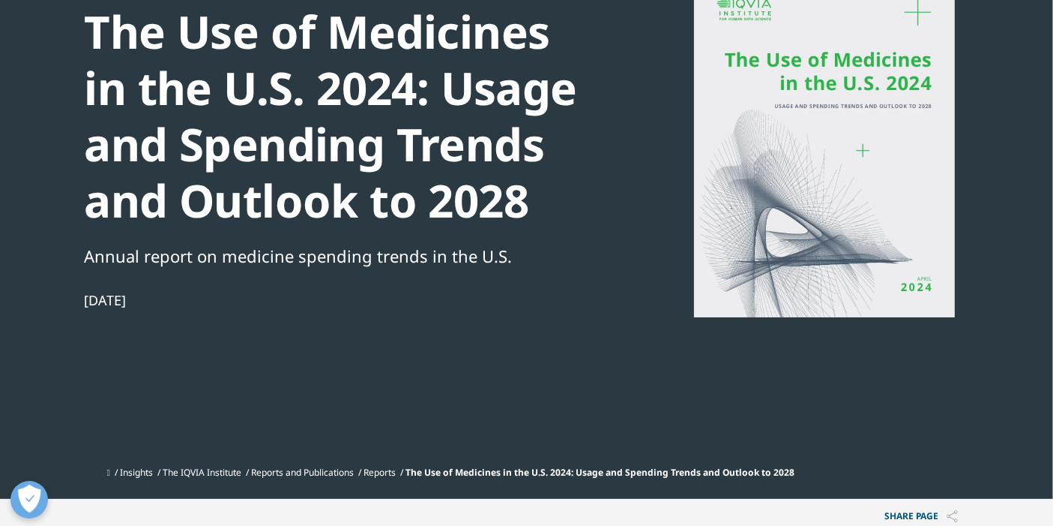
scroll to position [83, 0]
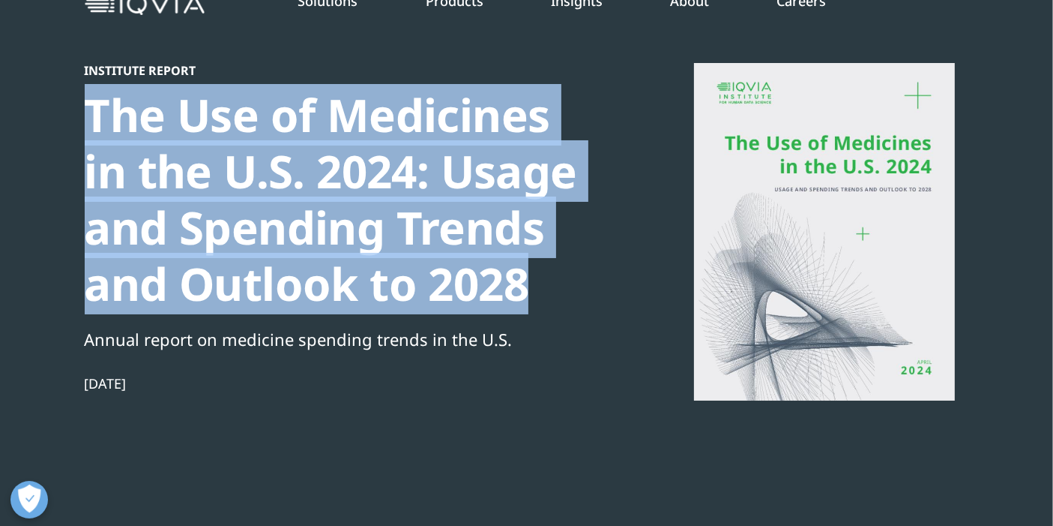
drag, startPoint x: 84, startPoint y: 113, endPoint x: 510, endPoint y: 286, distance: 459.5
click at [517, 292] on div "The Use of Medicines in the U.S. 2024: Usage and Spending Trends and Outlook to…" at bounding box center [342, 199] width 514 height 225
drag, startPoint x: 510, startPoint y: 286, endPoint x: 521, endPoint y: 284, distance: 11.3
click at [511, 286] on div "The Use of Medicines in the U.S. 2024: Usage and Spending Trends and Outlook to…" at bounding box center [342, 199] width 514 height 225
click at [524, 283] on div "The Use of Medicines in the U.S. 2024: Usage and Spending Trends and Outlook to…" at bounding box center [342, 199] width 514 height 225
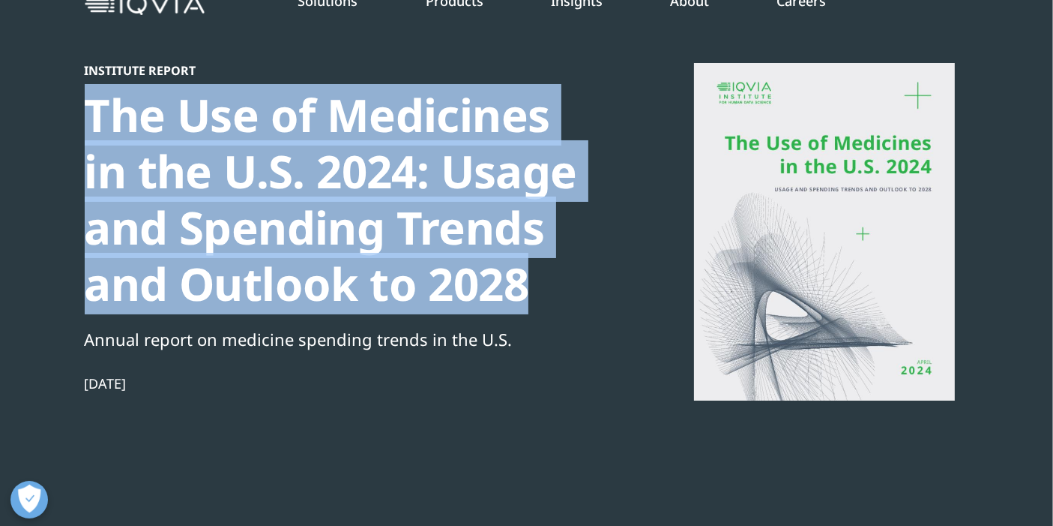
click at [520, 288] on div "The Use of Medicines in the U.S. 2024: Usage and Spending Trends and Outlook to…" at bounding box center [342, 199] width 514 height 225
drag, startPoint x: 518, startPoint y: 286, endPoint x: 83, endPoint y: 116, distance: 466.7
click at [83, 116] on section "Institute Report The Use of Medicines in the U.S. 2024: Usage and Spending Tren…" at bounding box center [526, 249] width 1053 height 665
click at [102, 112] on div "The Use of Medicines in the U.S. 2024: Usage and Spending Trends and Outlook to…" at bounding box center [342, 199] width 514 height 225
drag, startPoint x: 85, startPoint y: 110, endPoint x: 531, endPoint y: 288, distance: 479.5
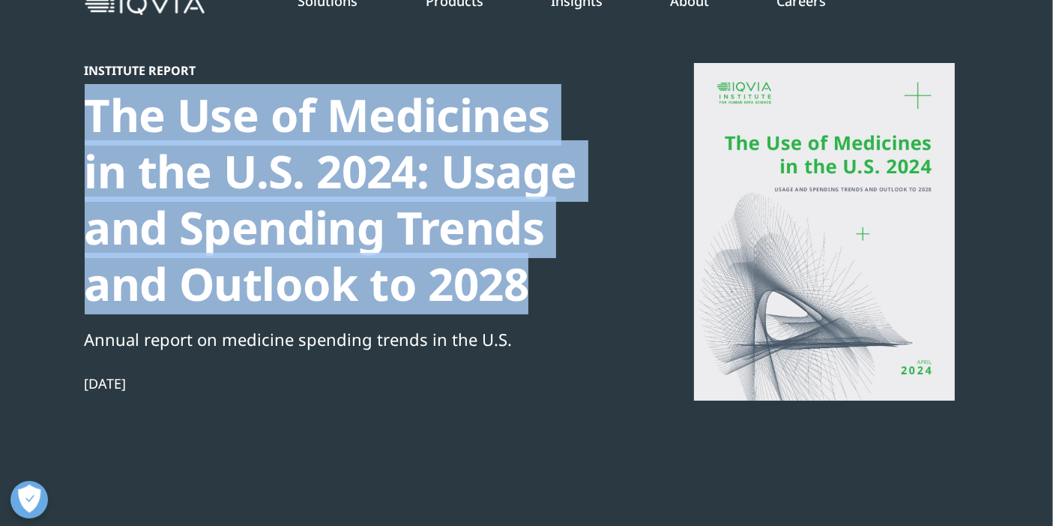
click at [531, 288] on div "The Use of Medicines in the U.S. 2024: Usage and Spending Trends and Outlook to…" at bounding box center [342, 199] width 514 height 225
click at [523, 283] on div "The Use of Medicines in the U.S. 2024: Usage and Spending Trends and Outlook to…" at bounding box center [342, 199] width 514 height 225
drag, startPoint x: 525, startPoint y: 287, endPoint x: 81, endPoint y: 113, distance: 476.7
click at [81, 113] on section "Institute Report The Use of Medicines in the U.S. 2024: Usage and Spending Tren…" at bounding box center [526, 249] width 1053 height 665
click at [83, 112] on section "Institute Report The Use of Medicines in the U.S. 2024: Usage and Spending Tren…" at bounding box center [526, 249] width 1053 height 665
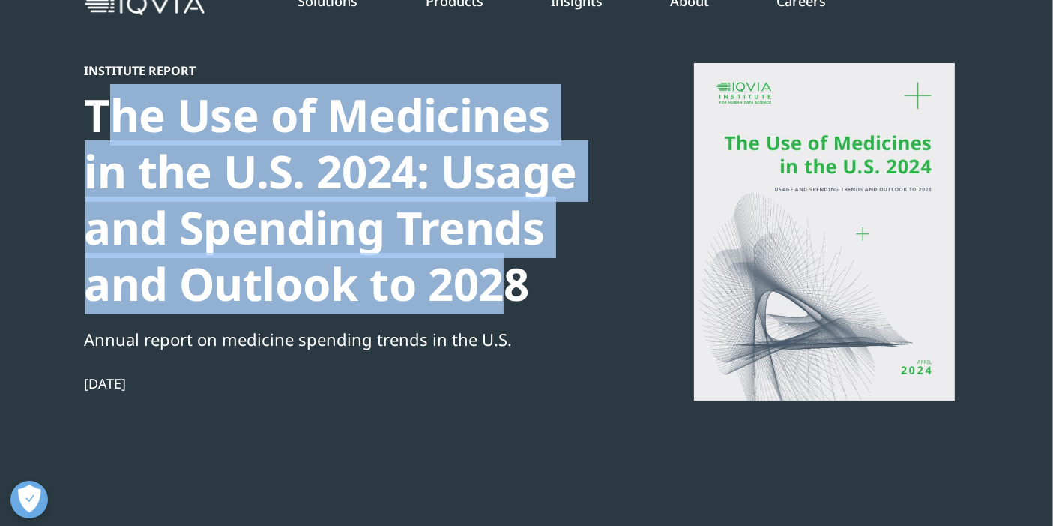
drag, startPoint x: 97, startPoint y: 110, endPoint x: 514, endPoint y: 292, distance: 455.6
click at [514, 292] on div "The Use of Medicines in the U.S. 2024: Usage and Spending Trends and Outlook to…" at bounding box center [342, 199] width 514 height 225
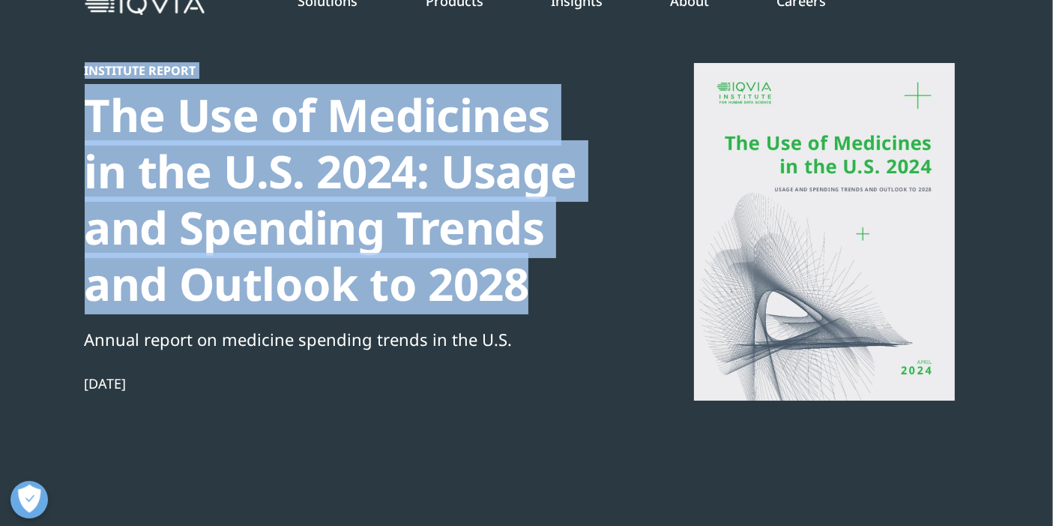
drag, startPoint x: 528, startPoint y: 292, endPoint x: 83, endPoint y: 67, distance: 498.3
click at [83, 67] on section "Institute Report The Use of Medicines in the U.S. 2024: Usage and Spending Tren…" at bounding box center [526, 249] width 1053 height 665
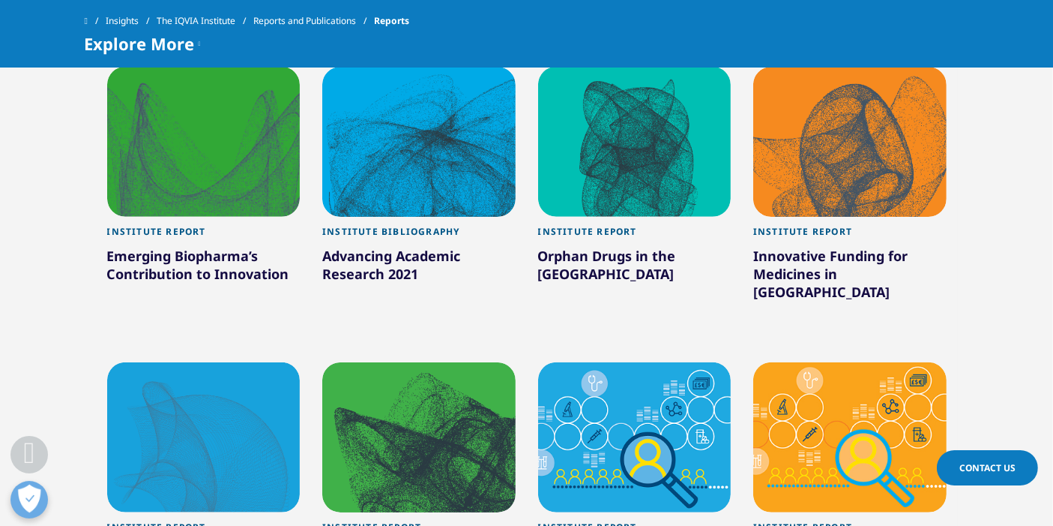
scroll to position [1210, 0]
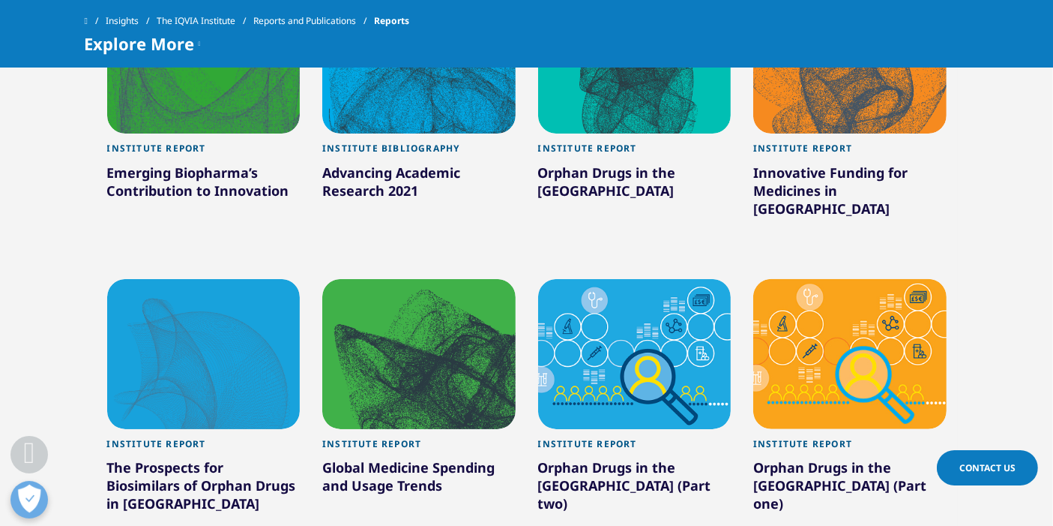
click at [70, 209] on section ""rare disease" "rare disease" Clear Search Loading Type Loading Clear Or/And Op…" at bounding box center [526, 111] width 1053 height 1136
click at [1003, 243] on section ""rare disease" "rare disease" Clear Search Loading Type Loading Clear Or/And Op…" at bounding box center [526, 111] width 1053 height 1136
click at [846, 365] on div at bounding box center [850, 354] width 193 height 150
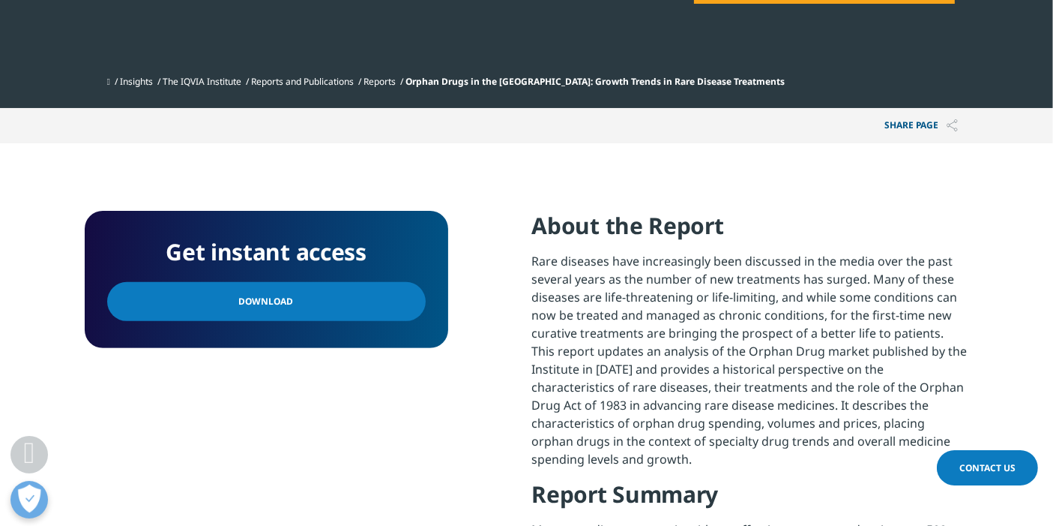
scroll to position [666, 0]
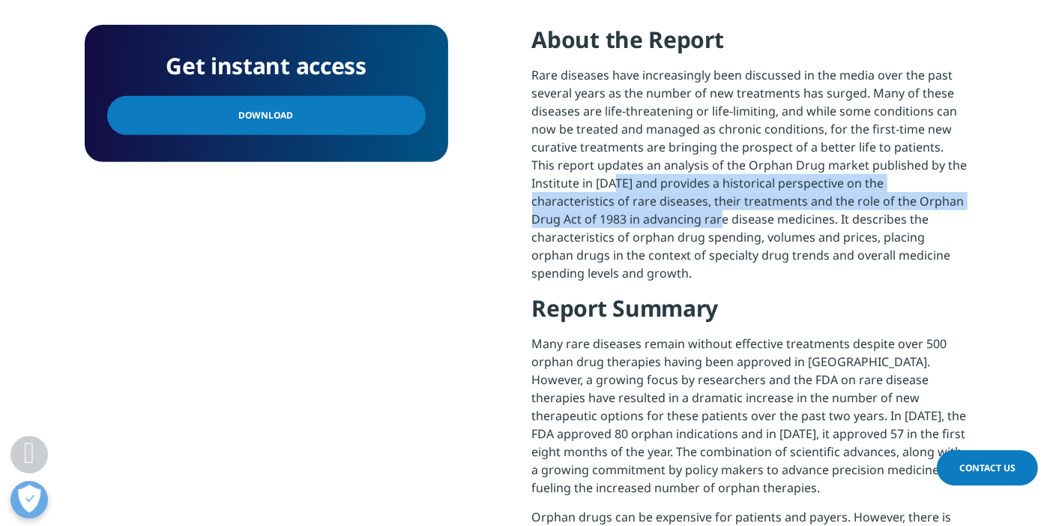
drag, startPoint x: 616, startPoint y: 181, endPoint x: 688, endPoint y: 216, distance: 79.5
click at [688, 216] on p "Rare diseases have increasingly been discussed in the media over the past sever…" at bounding box center [750, 179] width 437 height 227
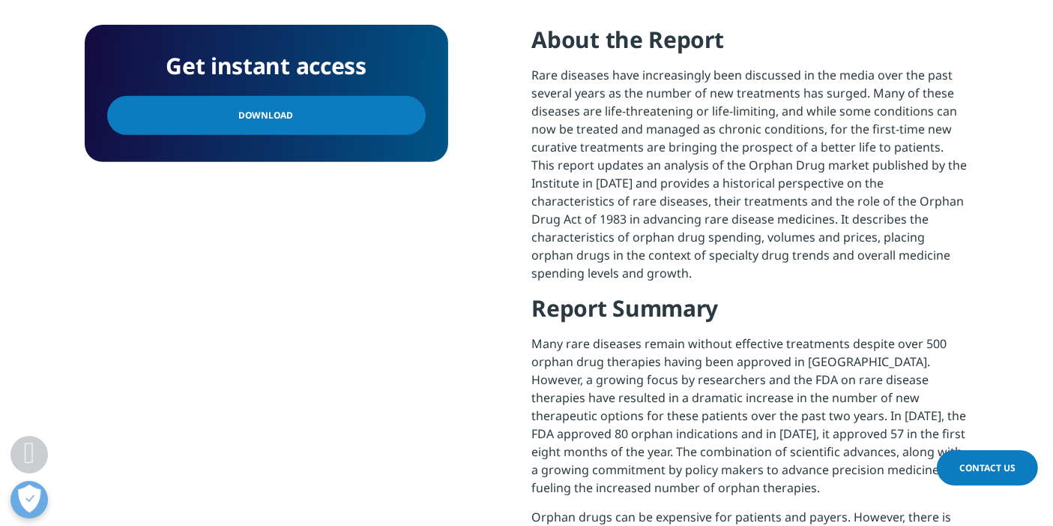
click at [616, 252] on p "Rare diseases have increasingly been discussed in the media over the past sever…" at bounding box center [750, 179] width 437 height 227
drag, startPoint x: 632, startPoint y: 270, endPoint x: 533, endPoint y: 46, distance: 245.1
click at [540, 56] on h4 "About the Report" at bounding box center [750, 45] width 437 height 41
drag, startPoint x: 529, startPoint y: 40, endPoint x: 631, endPoint y: 266, distance: 248.6
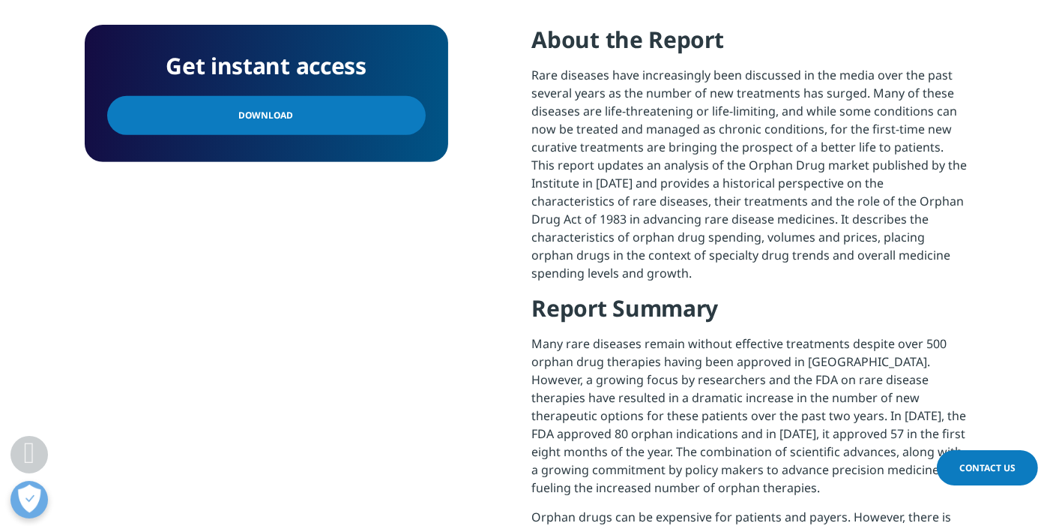
click at [636, 266] on p "Rare diseases have increasingly been discussed in the media over the past sever…" at bounding box center [750, 179] width 437 height 227
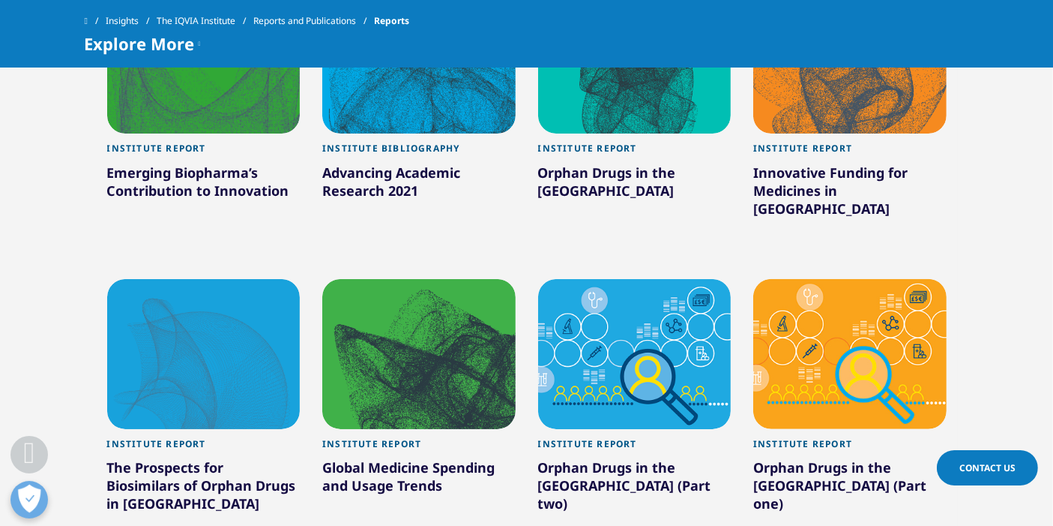
type input "rare disease"
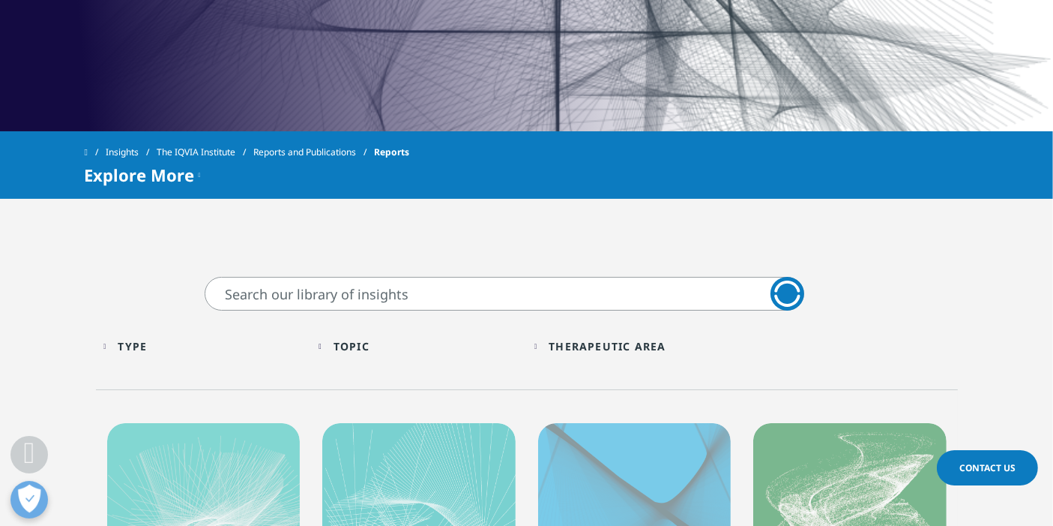
scroll to position [499, 0]
